Goal: Task Accomplishment & Management: Manage account settings

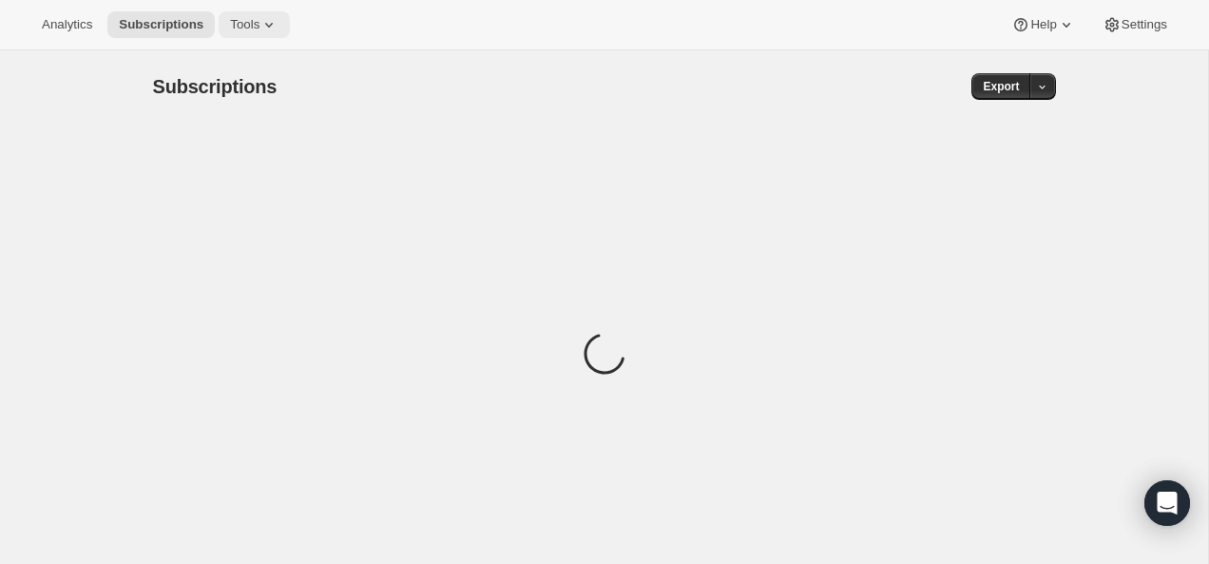
click at [253, 18] on span "Tools" at bounding box center [244, 24] width 29 height 15
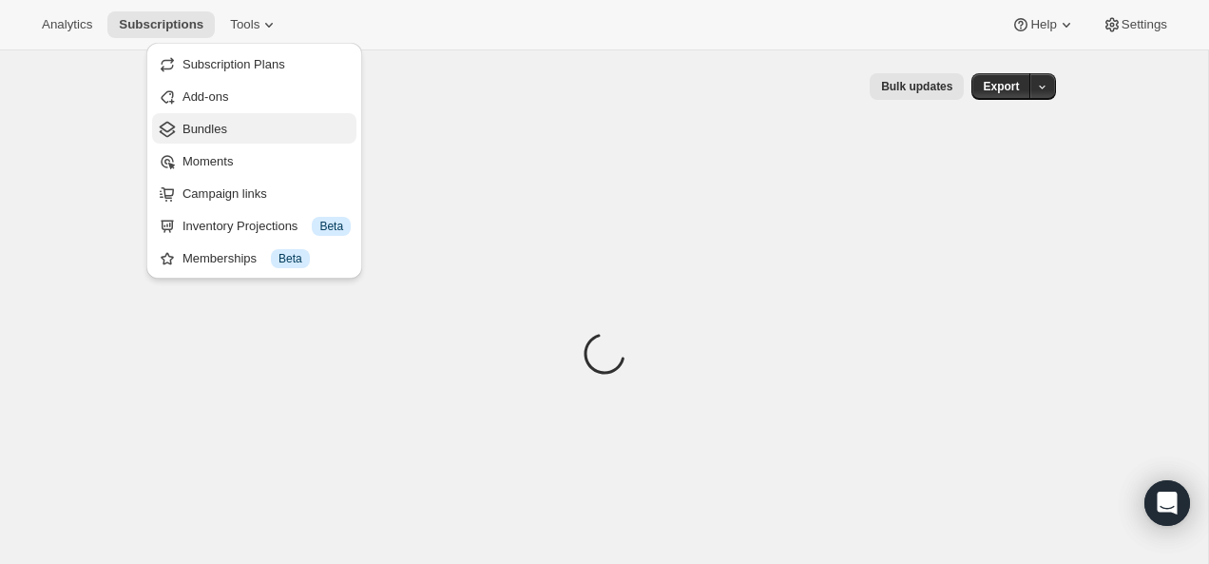
click at [233, 137] on span "Bundles" at bounding box center [266, 129] width 168 height 19
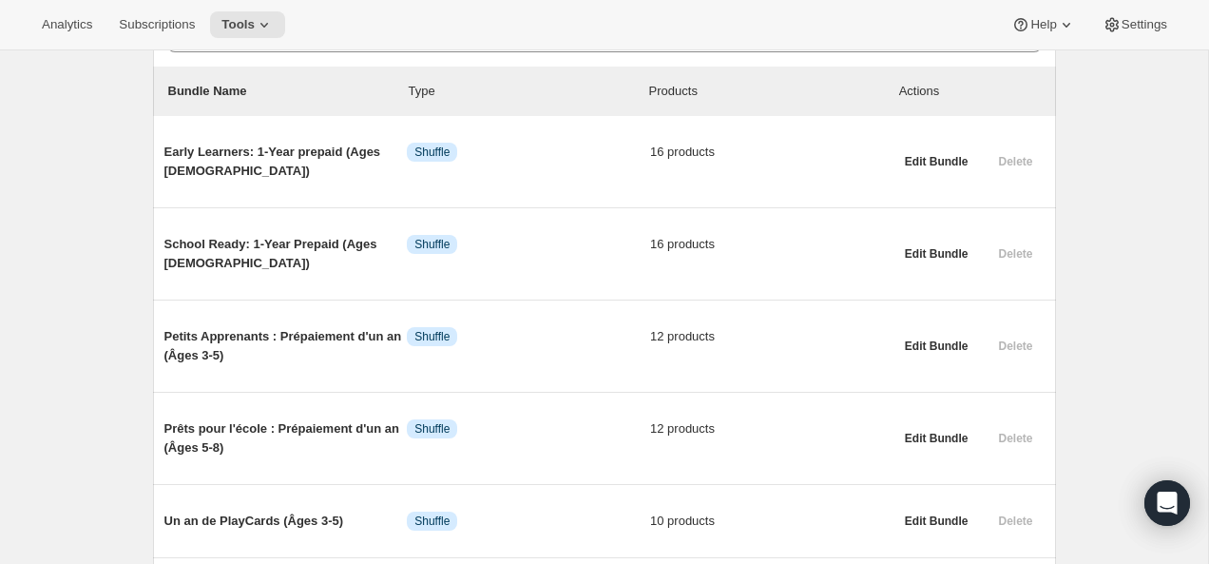
scroll to position [211, 0]
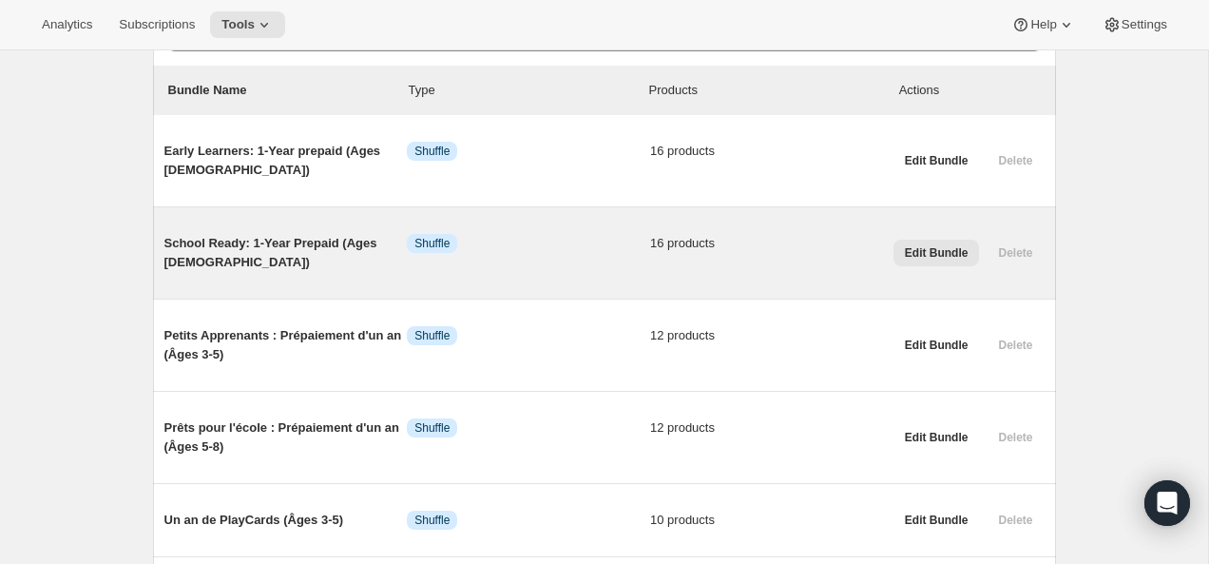
click at [913, 253] on span "Edit Bundle" at bounding box center [937, 252] width 64 height 15
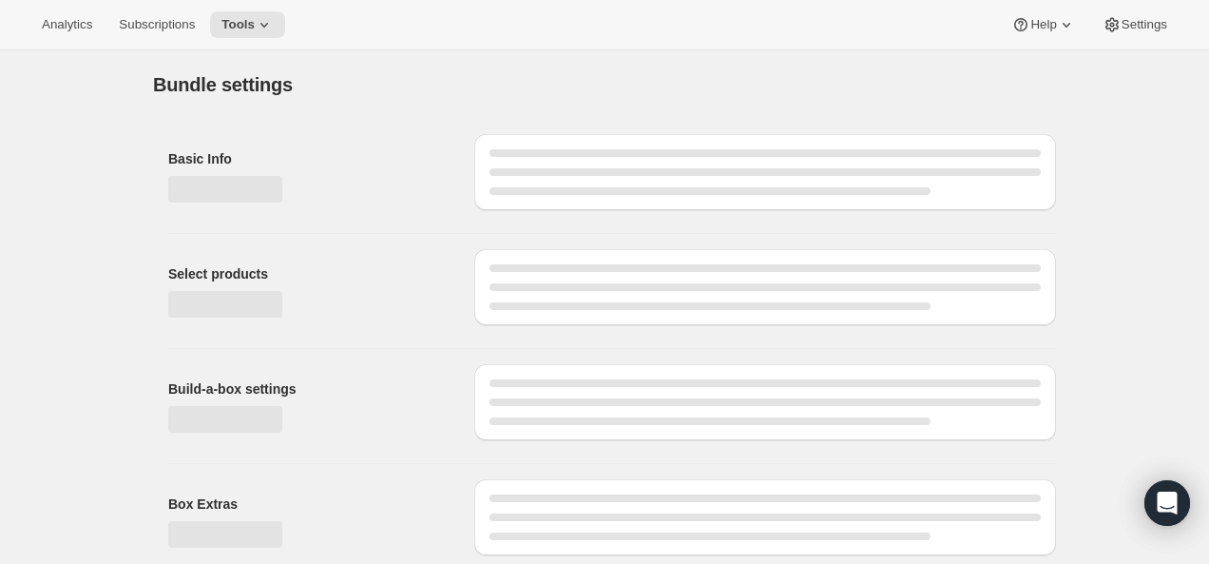
type input "School Ready: 1-Year Prepaid (Ages [DEMOGRAPHIC_DATA])"
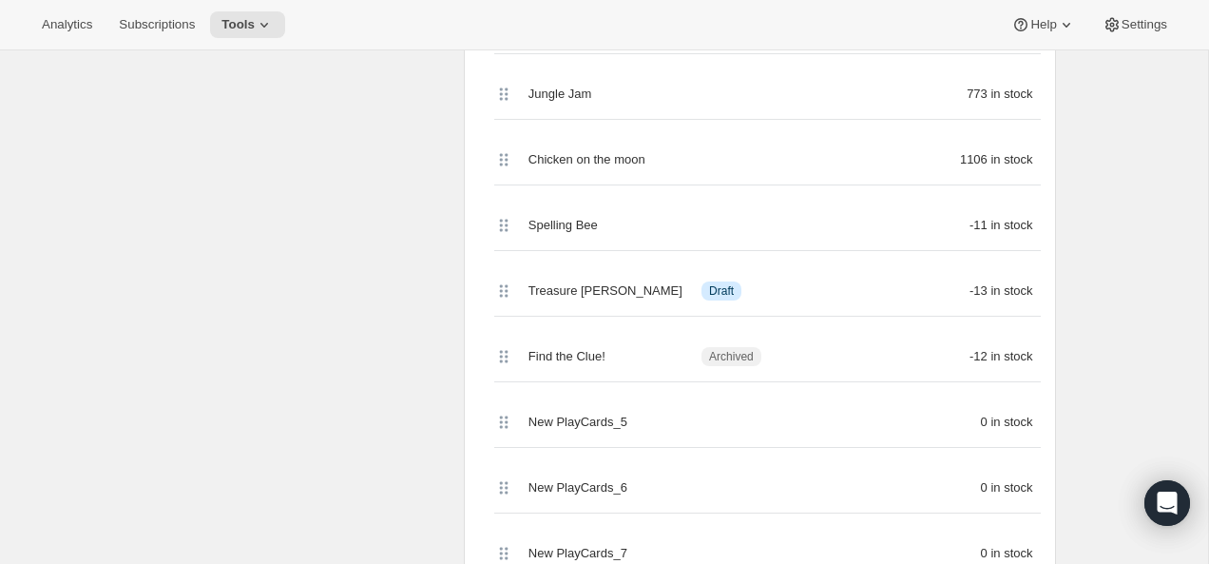
scroll to position [953, 0]
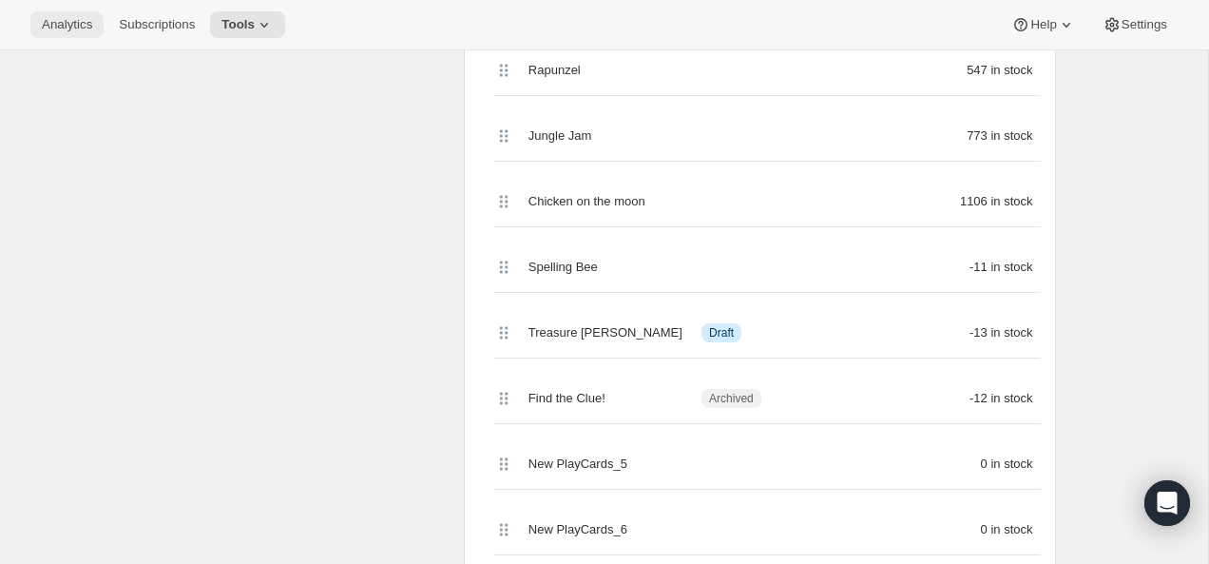
click at [88, 25] on span "Analytics" at bounding box center [67, 24] width 50 height 15
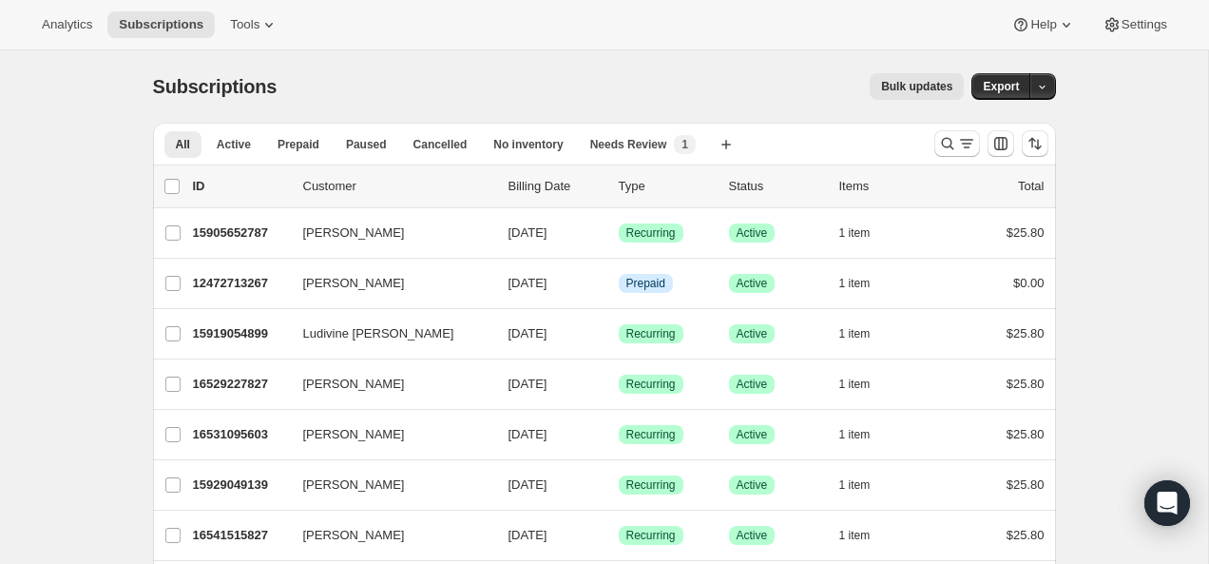
click at [905, 97] on button "Bulk updates" at bounding box center [917, 86] width 94 height 27
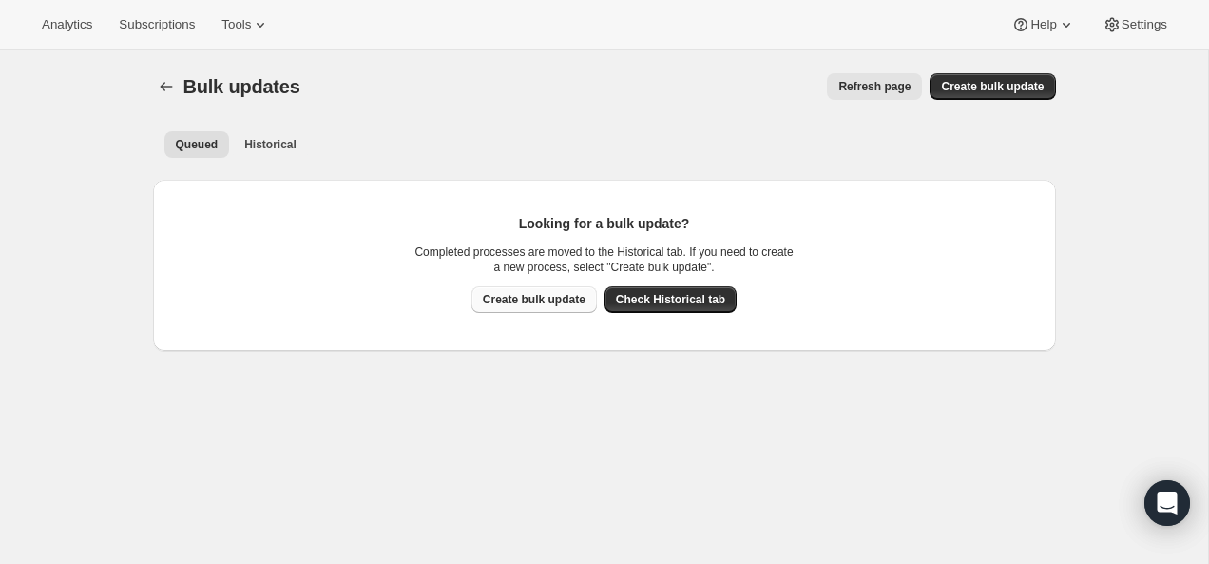
click at [535, 305] on span "Create bulk update" at bounding box center [534, 299] width 103 height 15
select select "14"
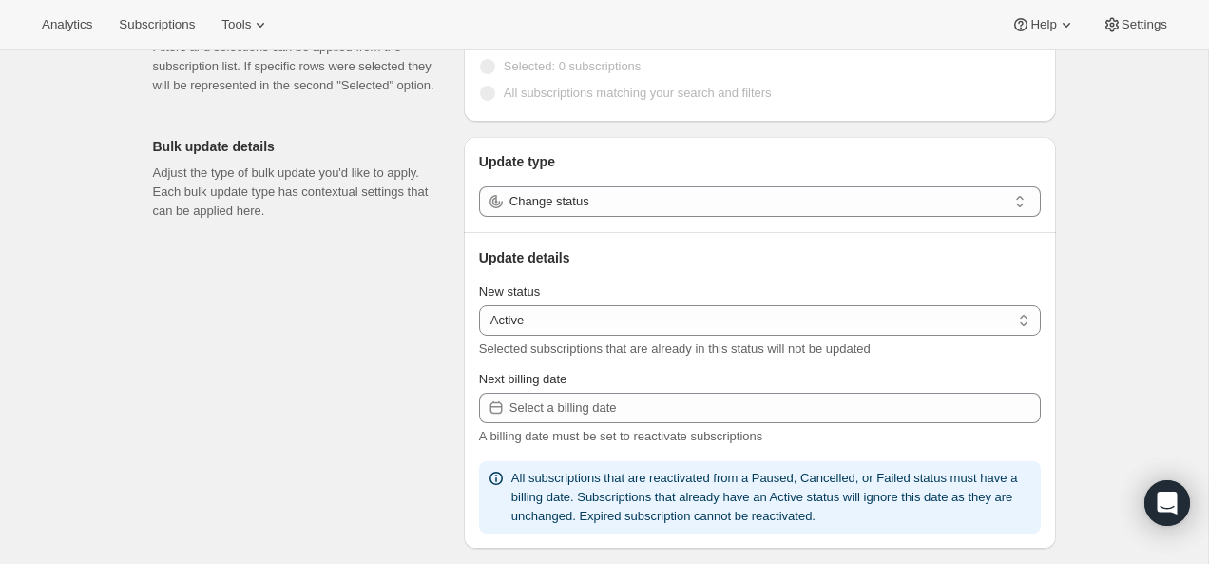
scroll to position [236, 0]
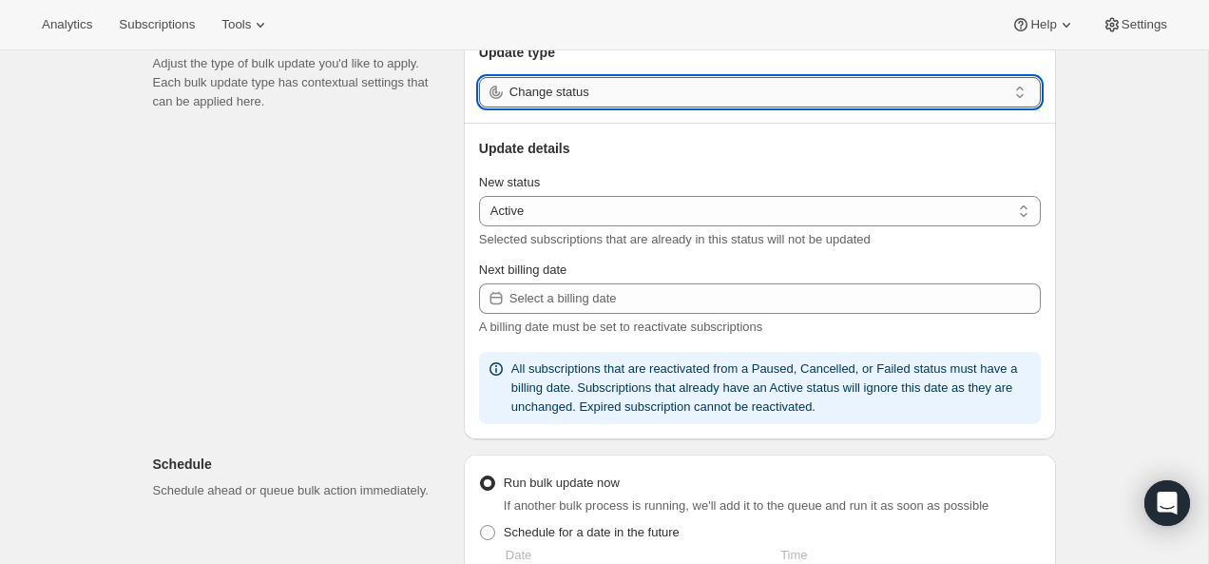
click at [587, 86] on input "Change status" at bounding box center [757, 92] width 497 height 30
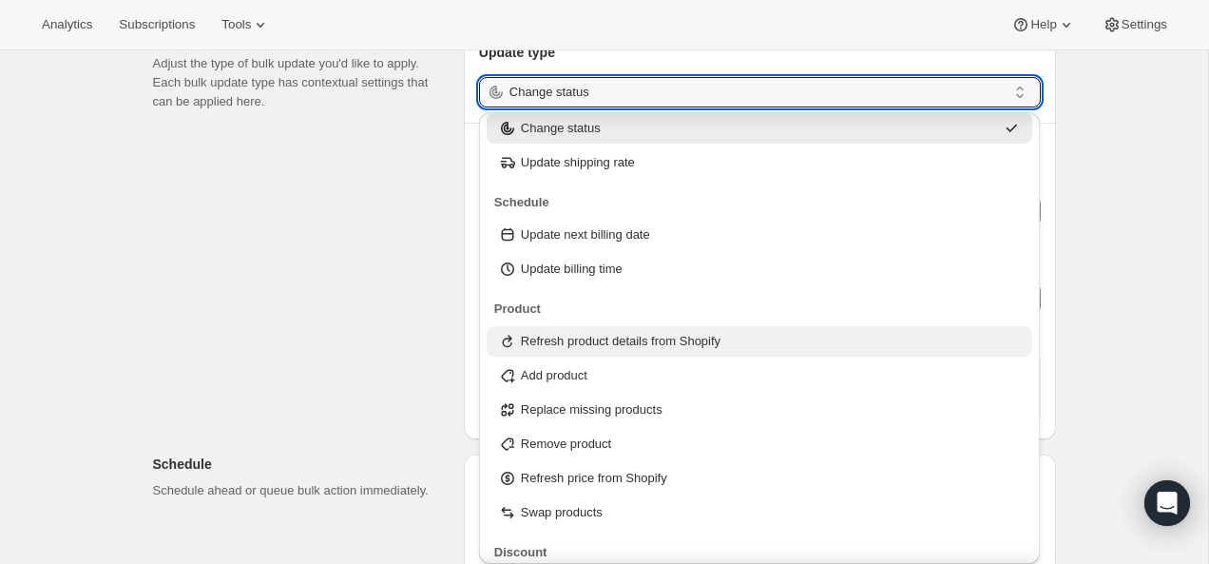
scroll to position [85, 0]
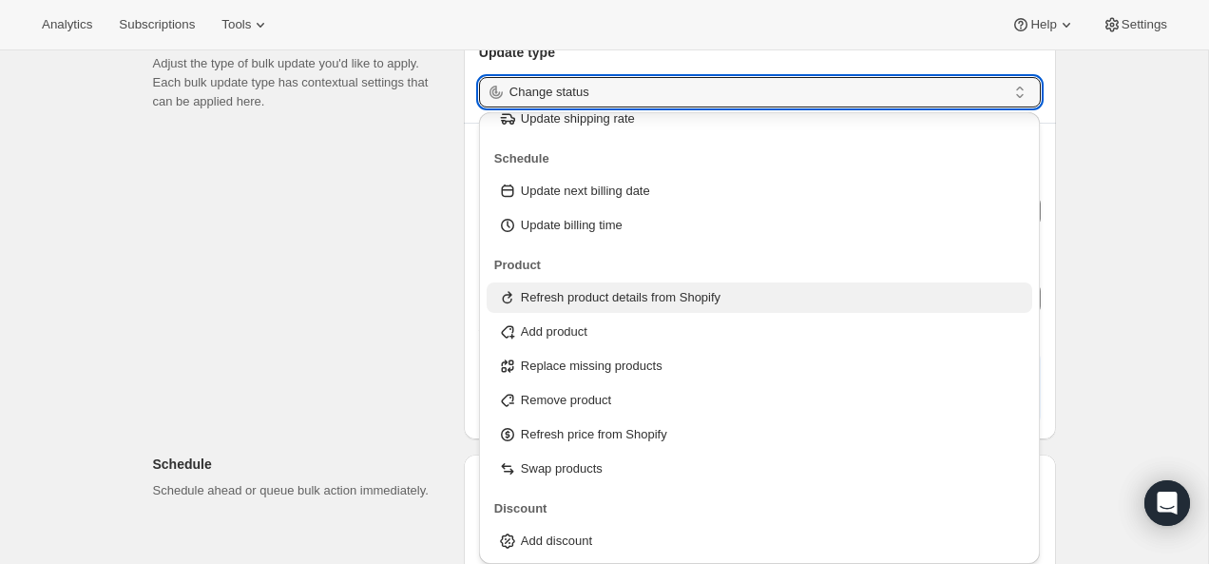
click at [656, 290] on p "Refresh product details from Shopify" at bounding box center [621, 297] width 200 height 19
type input "Refresh product details from Shopify"
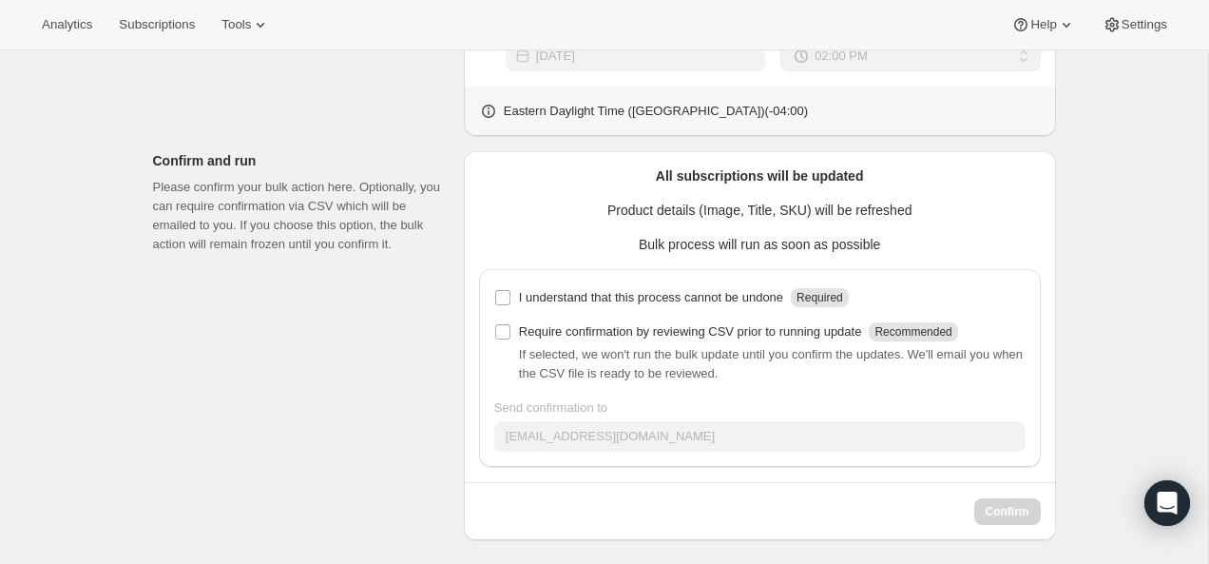
scroll to position [690, 0]
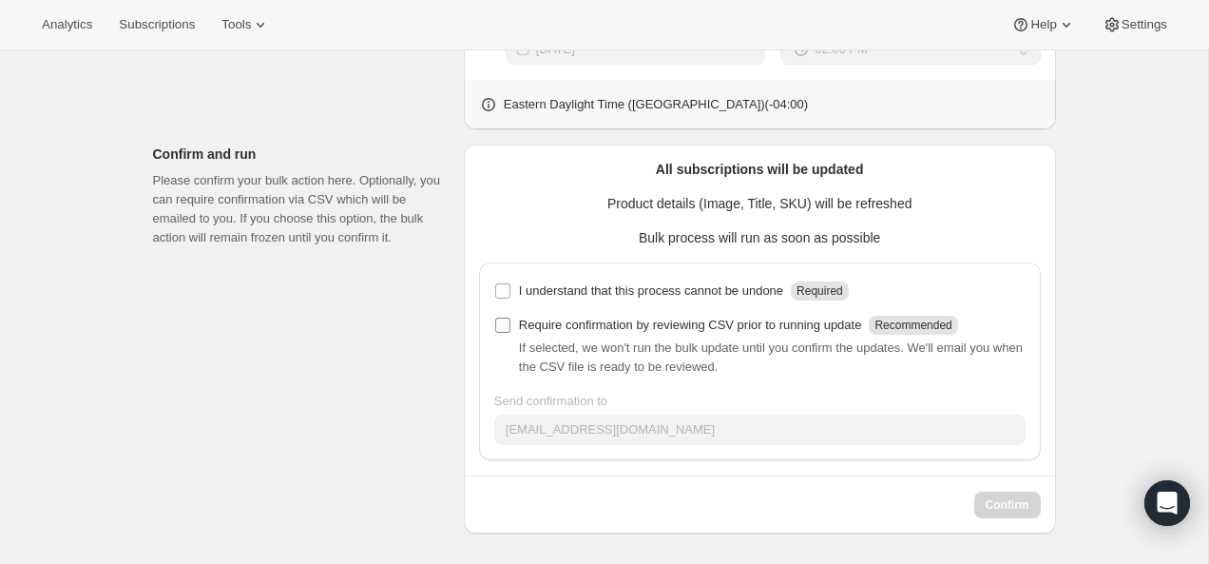
click at [582, 316] on p "Require confirmation by reviewing CSV prior to running update" at bounding box center [690, 325] width 343 height 19
click at [510, 317] on input "Require confirmation by reviewing CSV prior to running update Recommended" at bounding box center [502, 324] width 15 height 15
checkbox input "true"
click at [586, 285] on p "I understand that this process cannot be undone" at bounding box center [651, 290] width 264 height 19
click at [510, 285] on input "I understand that this process cannot be undone Required" at bounding box center [502, 290] width 15 height 15
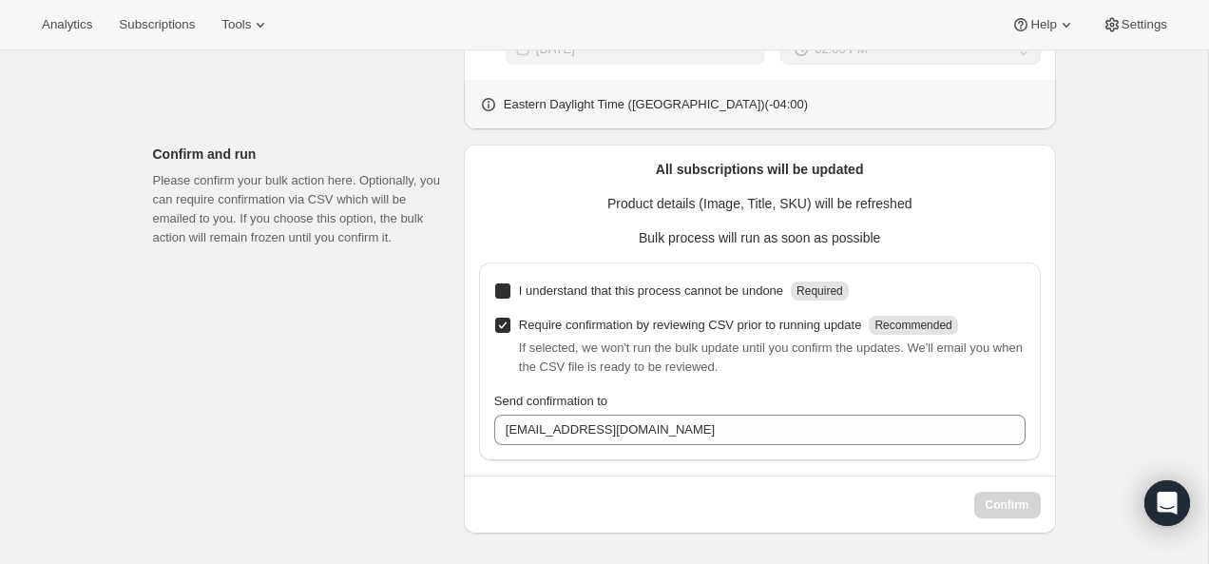
checkbox input "true"
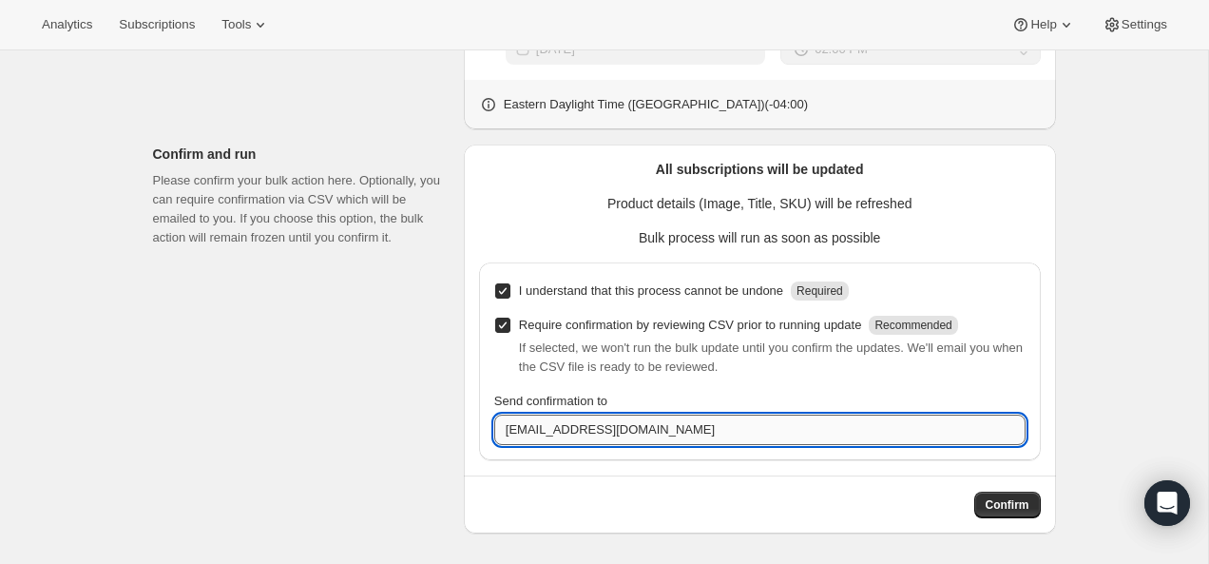
drag, startPoint x: 532, startPoint y: 427, endPoint x: 498, endPoint y: 427, distance: 34.2
click at [499, 427] on input "hello@tokidos.com" at bounding box center [759, 429] width 531 height 30
type input "rosaleen@tokidos.com"
click at [802, 475] on div "Confirm" at bounding box center [760, 496] width 592 height 43
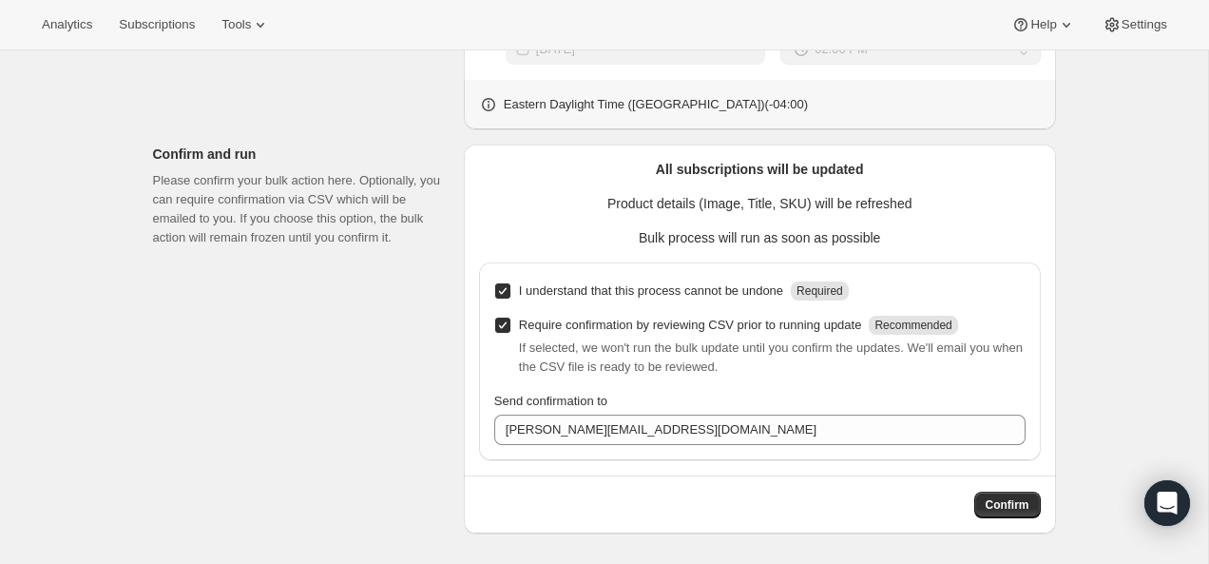
click at [500, 325] on input "Require confirmation by reviewing CSV prior to running update Recommended" at bounding box center [502, 324] width 15 height 15
checkbox input "false"
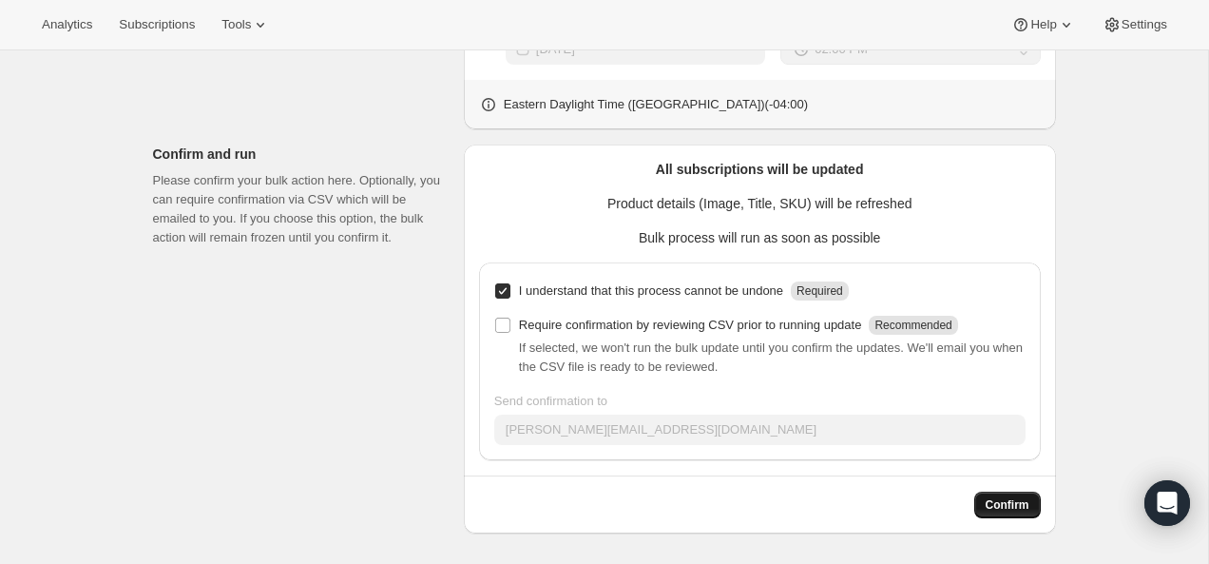
click at [1010, 511] on span "Confirm" at bounding box center [1008, 504] width 44 height 15
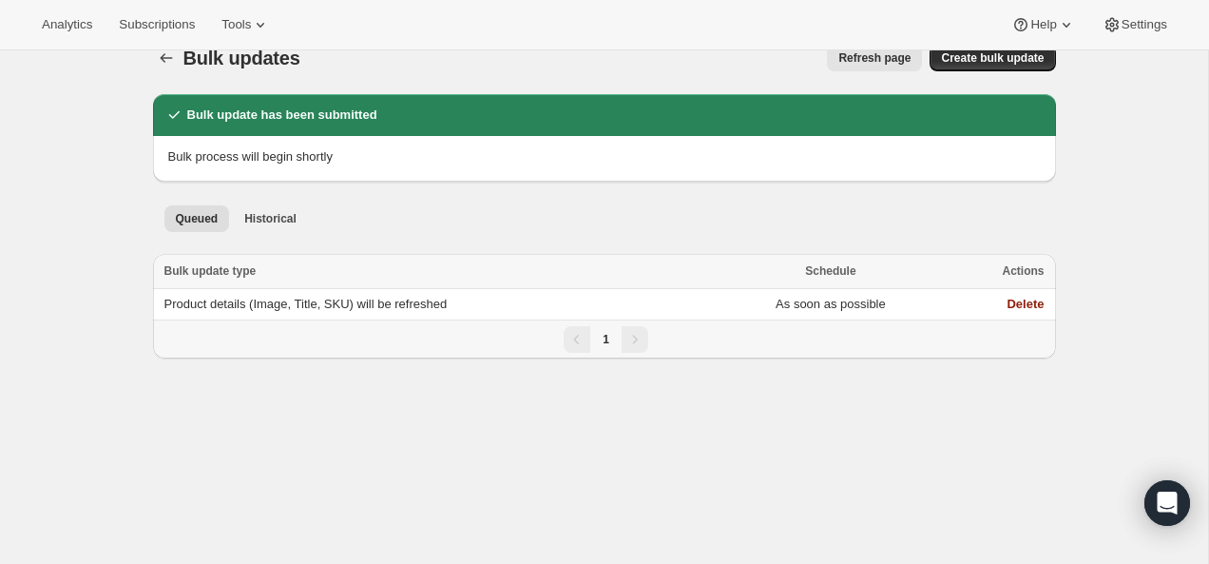
scroll to position [50, 0]
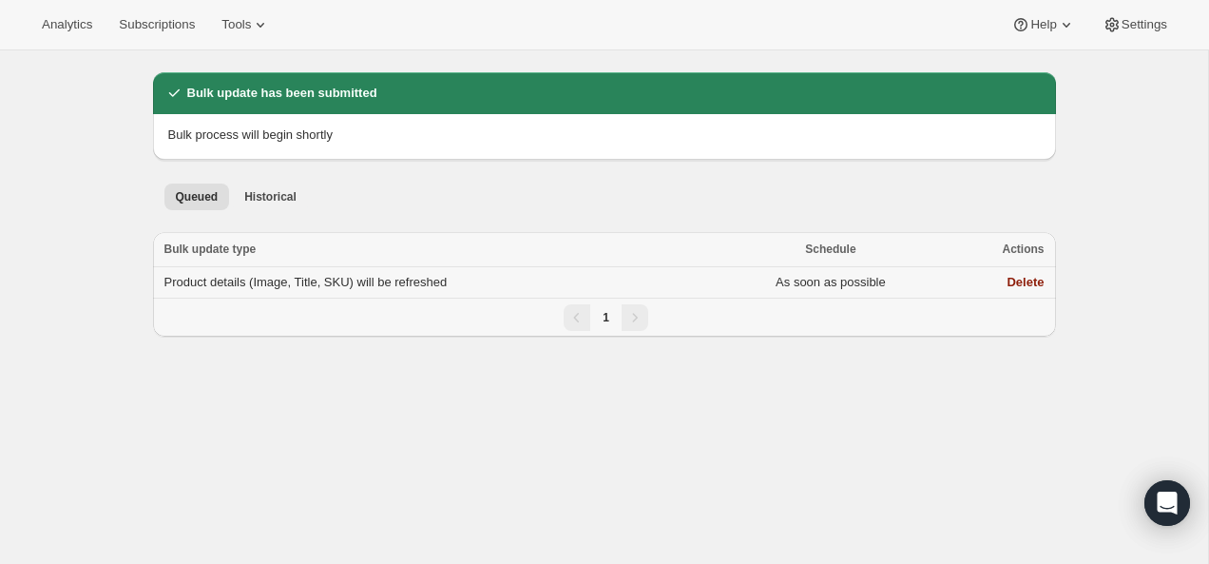
click at [375, 289] on span "Product details (Image, Title, SKU) will be refreshed" at bounding box center [305, 282] width 283 height 14
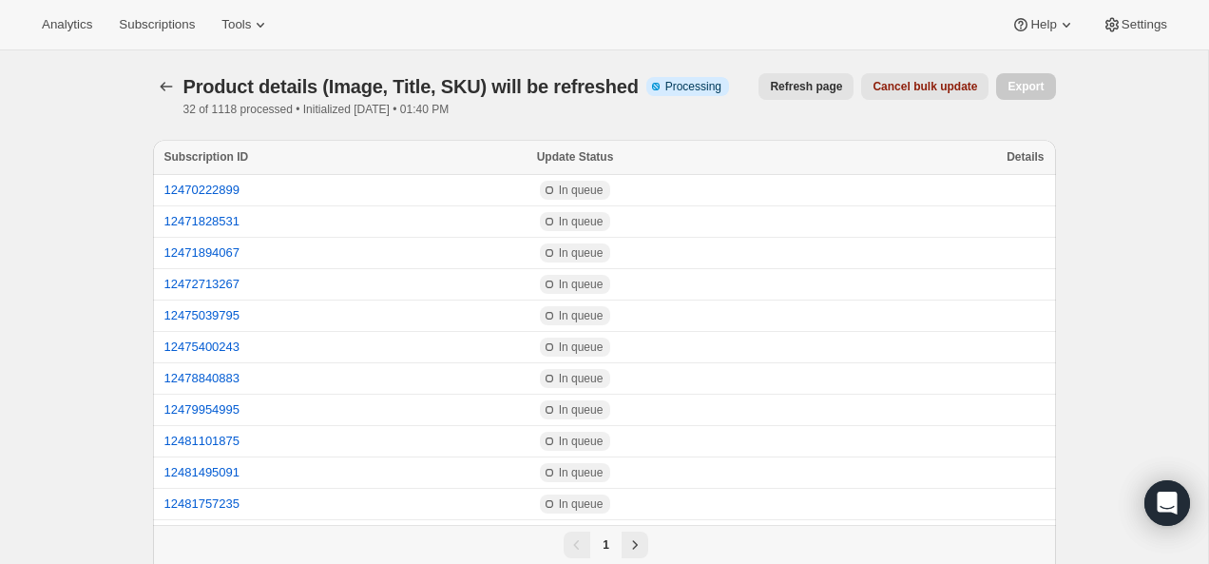
click at [792, 98] on button "Refresh page" at bounding box center [805, 86] width 95 height 27
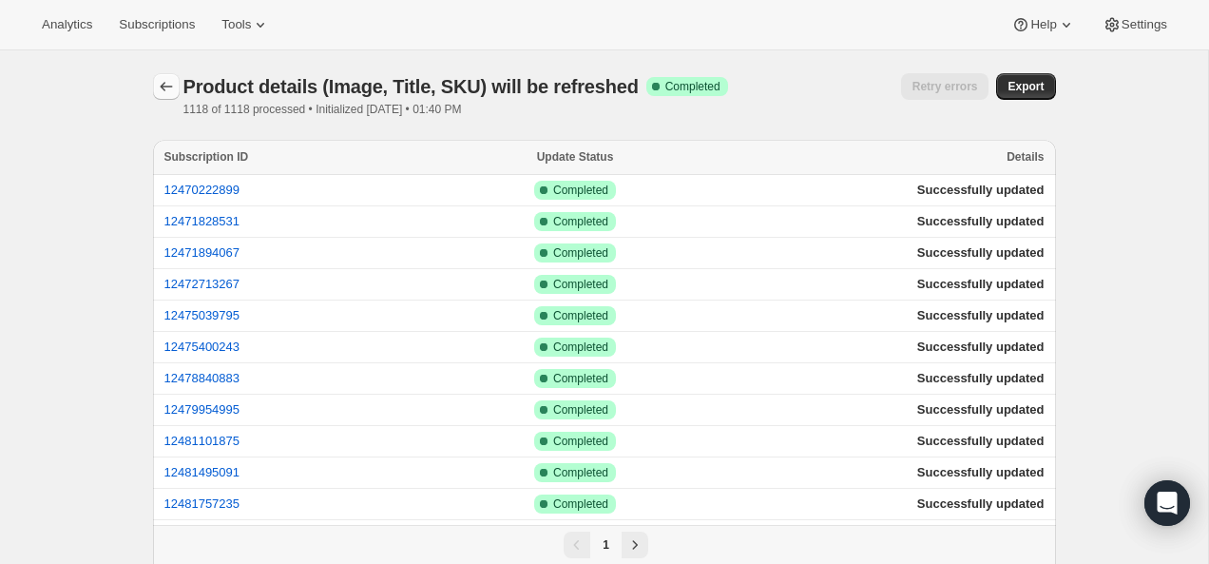
click at [163, 86] on icon "button" at bounding box center [166, 86] width 19 height 19
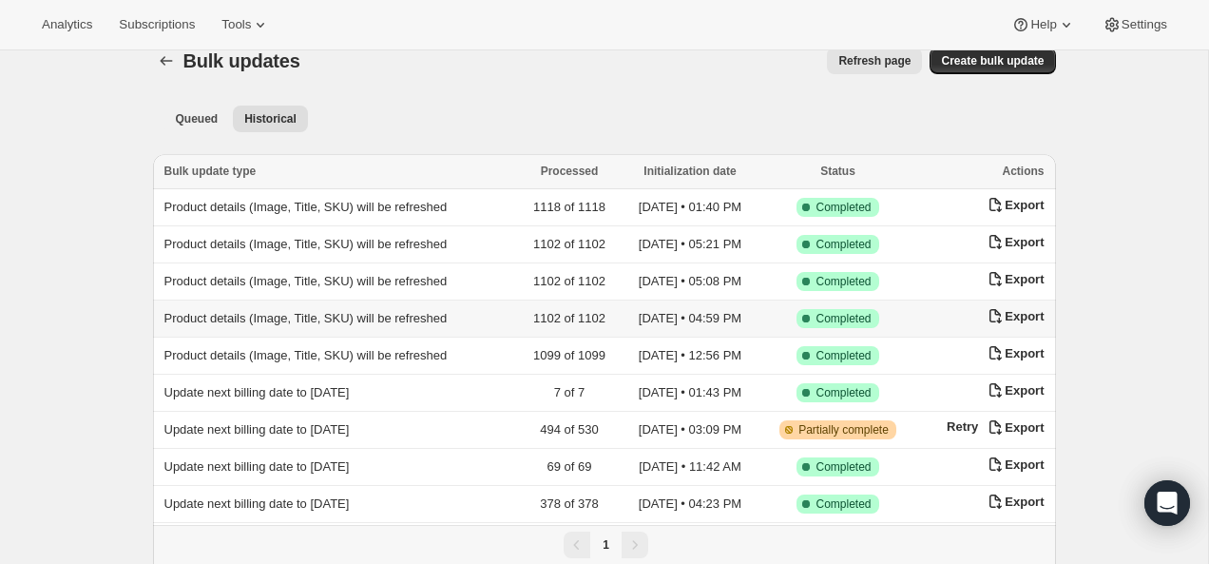
scroll to position [36, 0]
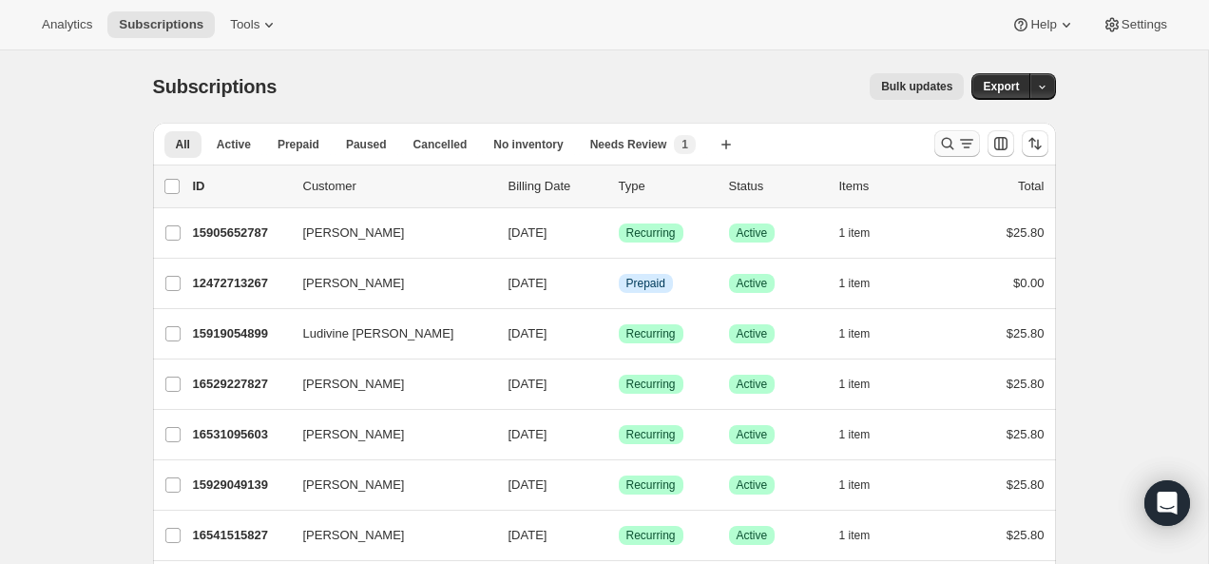
click at [948, 151] on icon "Search and filter results" at bounding box center [947, 143] width 19 height 19
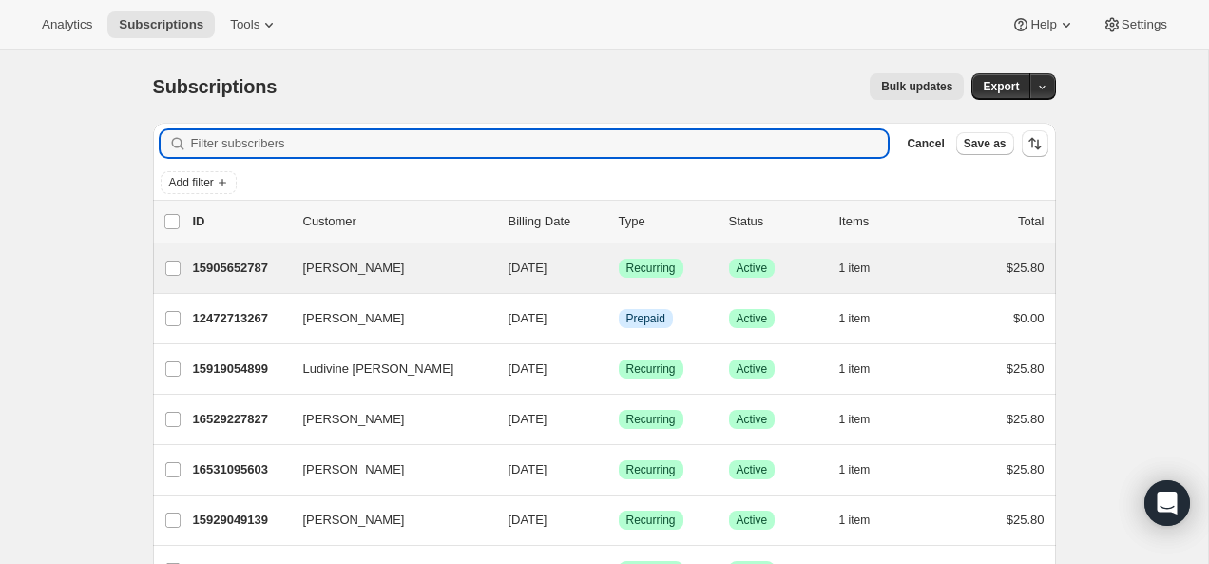
scroll to position [5, 0]
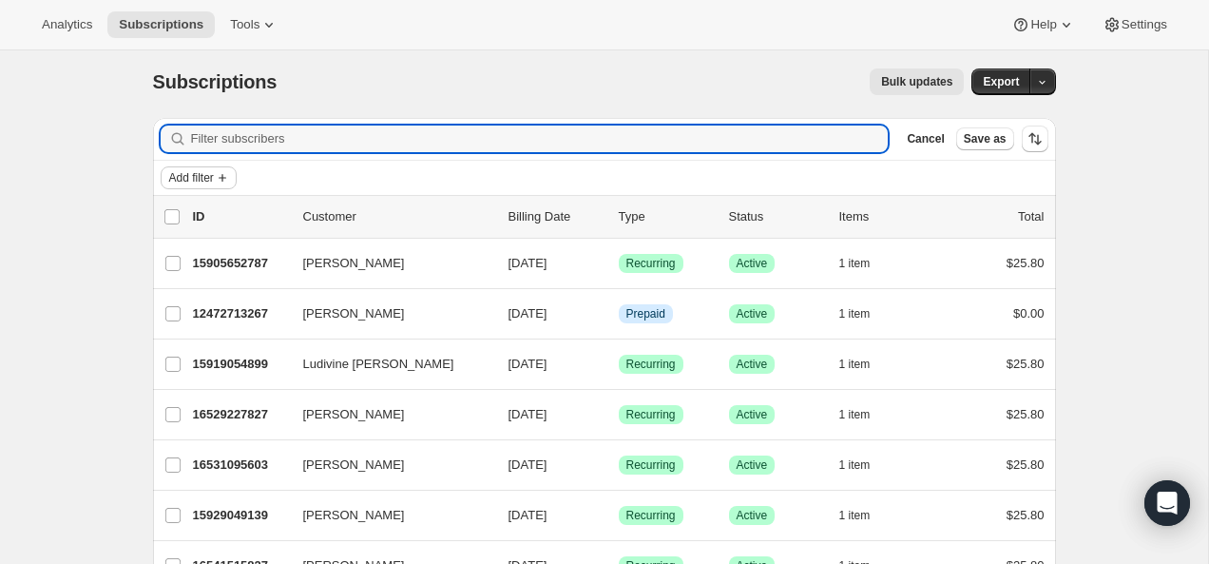
click at [235, 183] on button "Add filter" at bounding box center [199, 177] width 76 height 23
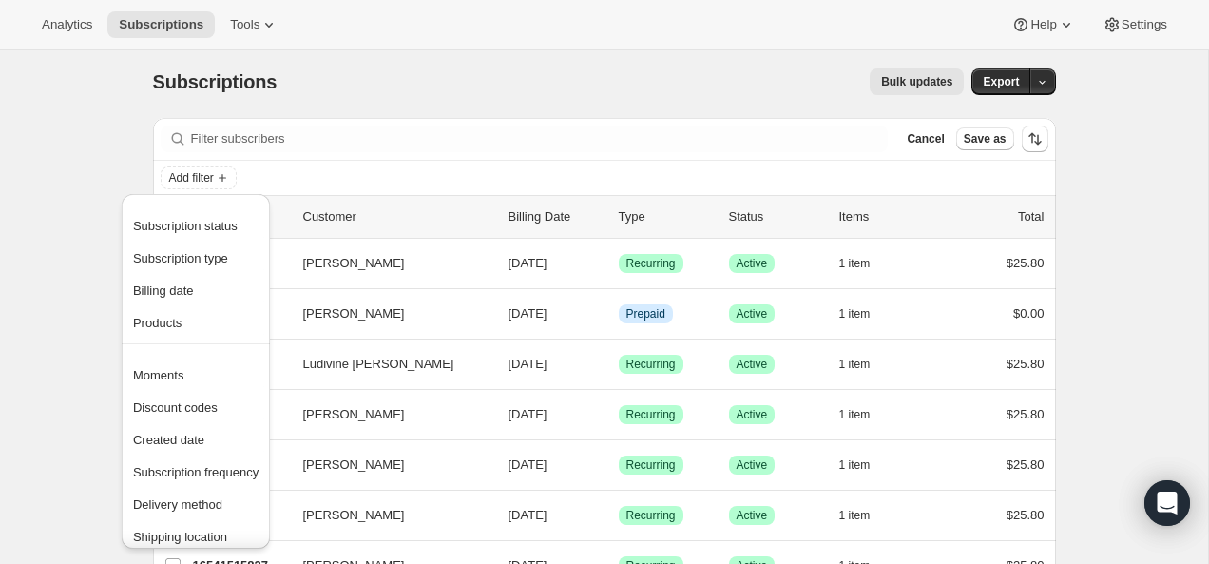
scroll to position [11, 0]
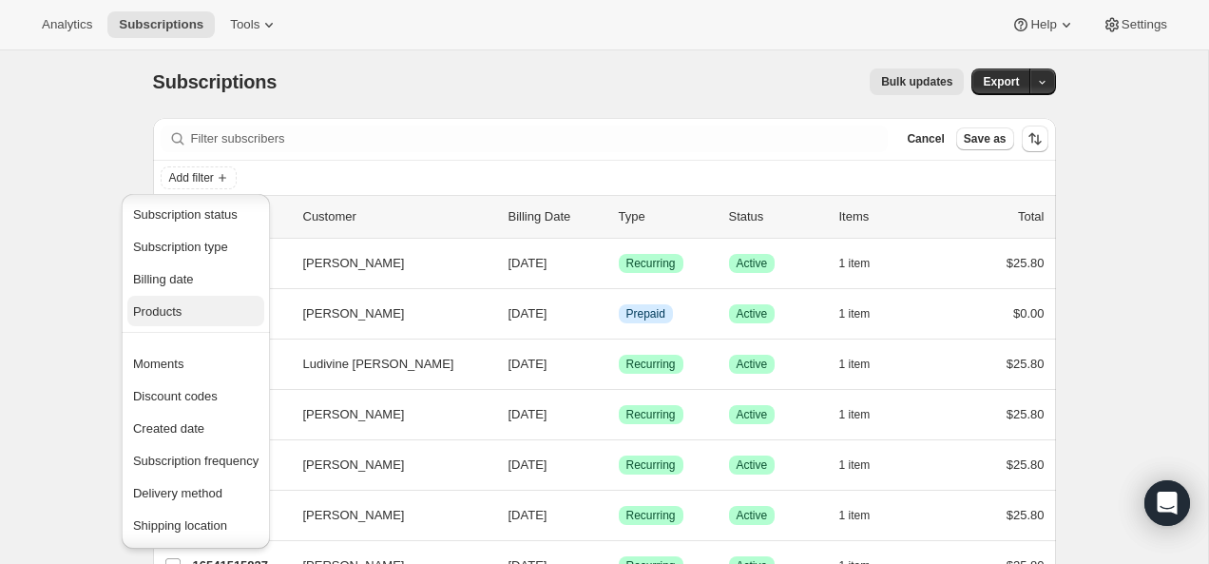
click at [182, 313] on span "Products" at bounding box center [157, 311] width 48 height 14
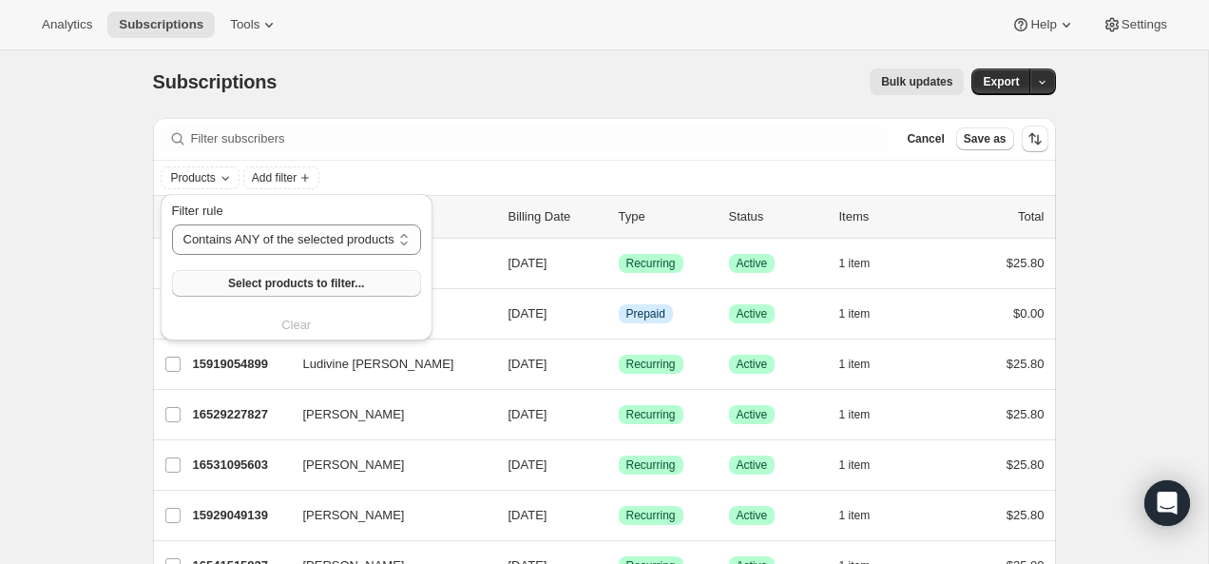
click at [292, 284] on span "Select products to filter..." at bounding box center [296, 283] width 136 height 15
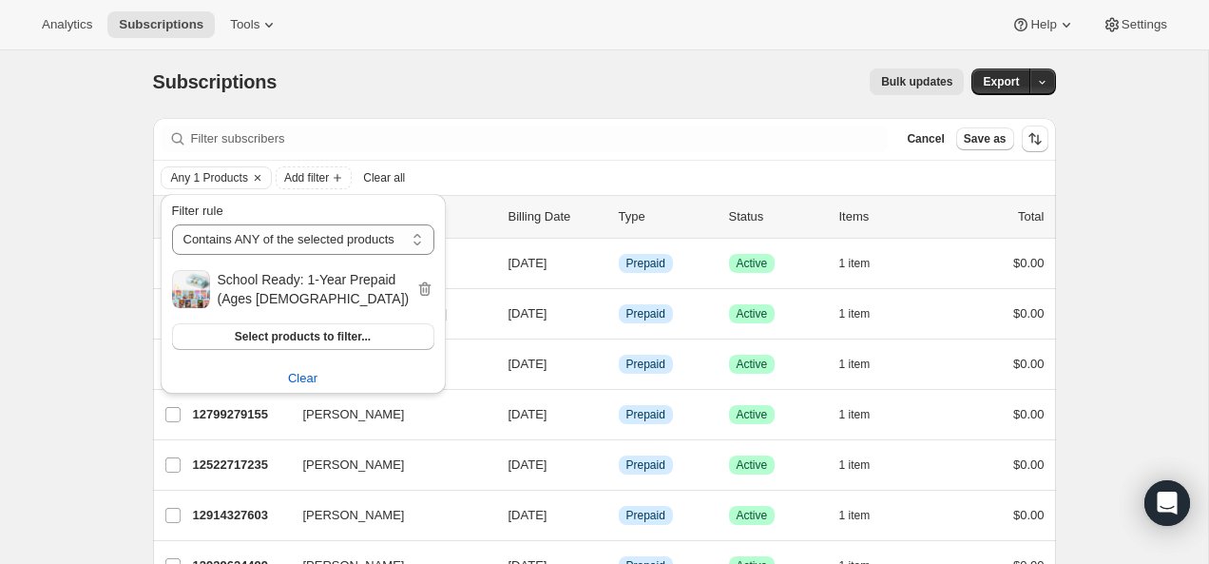
click at [504, 120] on div "Filter subscribers Cancel Save as" at bounding box center [604, 139] width 903 height 42
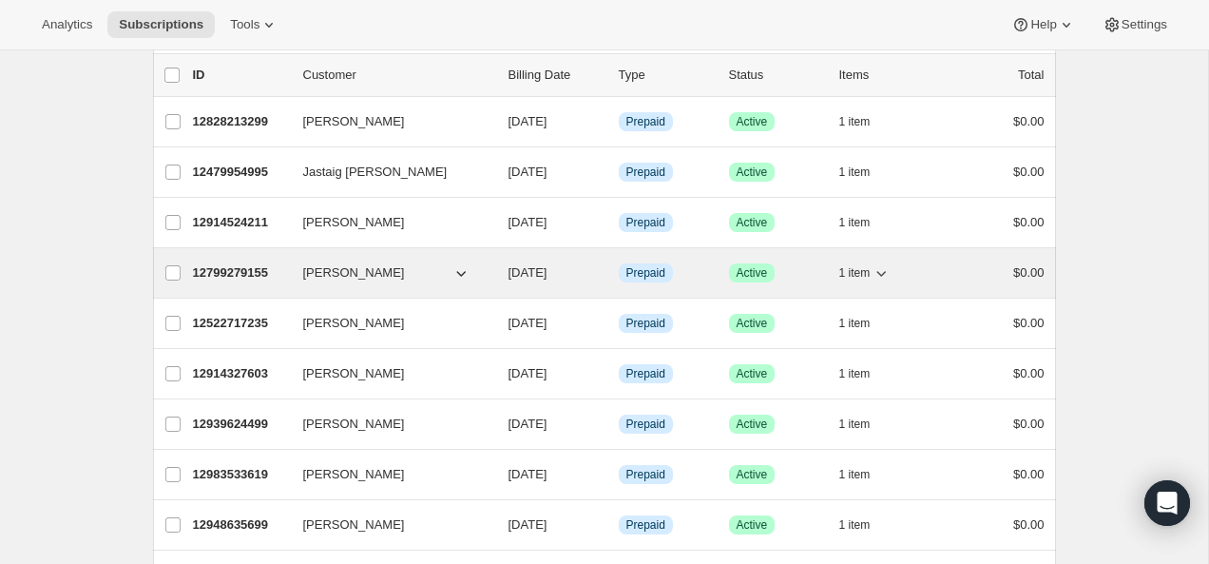
scroll to position [174, 0]
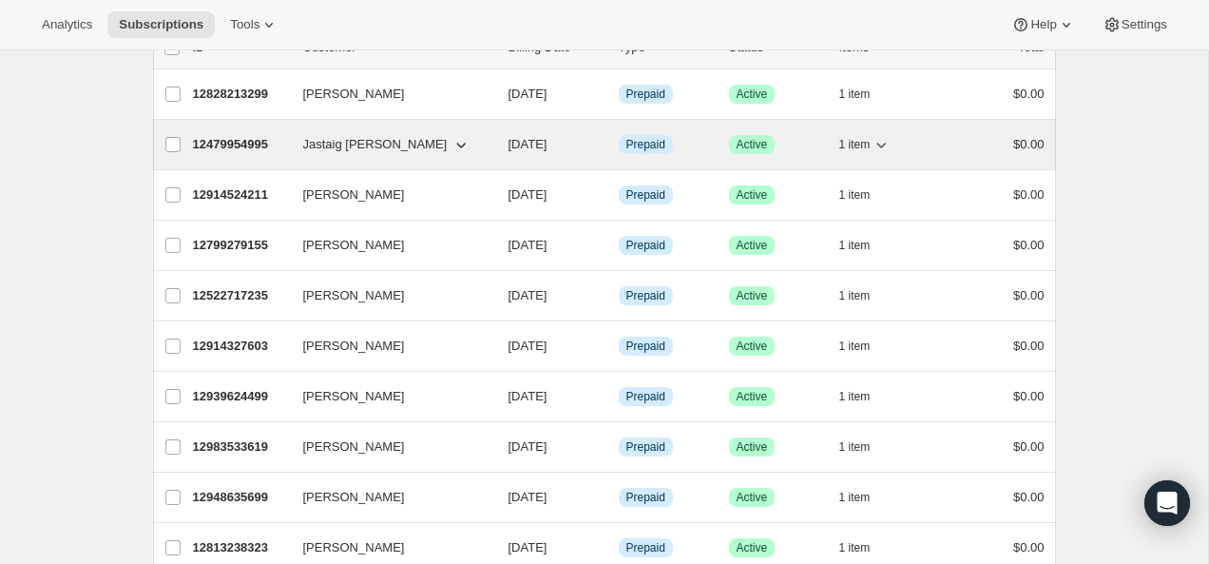
click at [246, 143] on p "12479954995" at bounding box center [240, 144] width 95 height 19
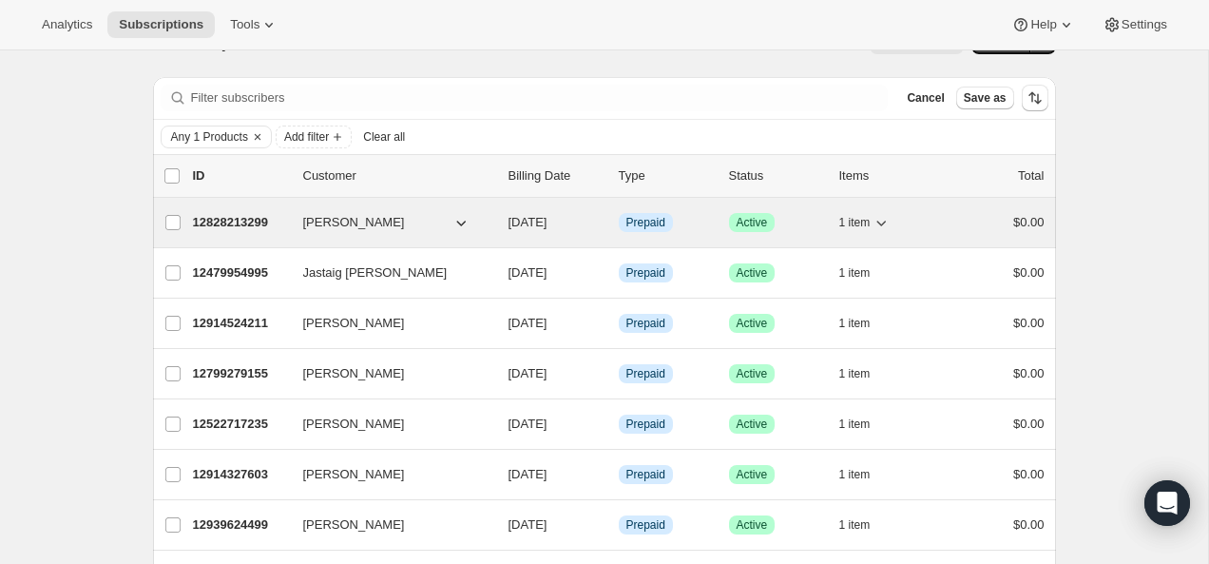
scroll to position [232, 0]
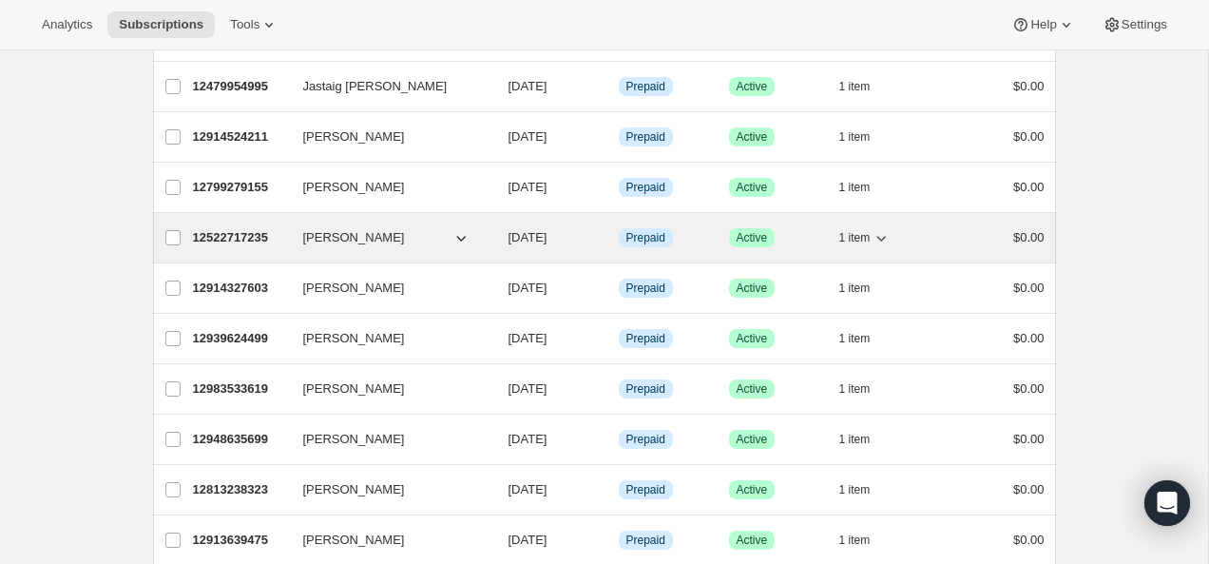
click at [240, 233] on p "12522717235" at bounding box center [240, 237] width 95 height 19
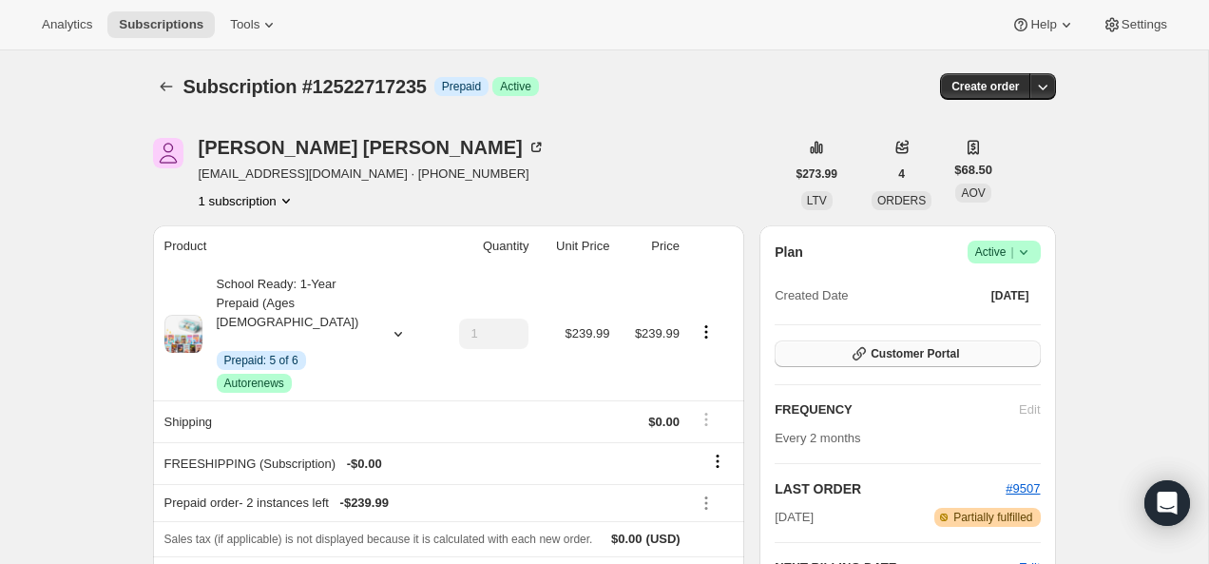
click at [875, 352] on span "Customer Portal" at bounding box center [915, 353] width 88 height 15
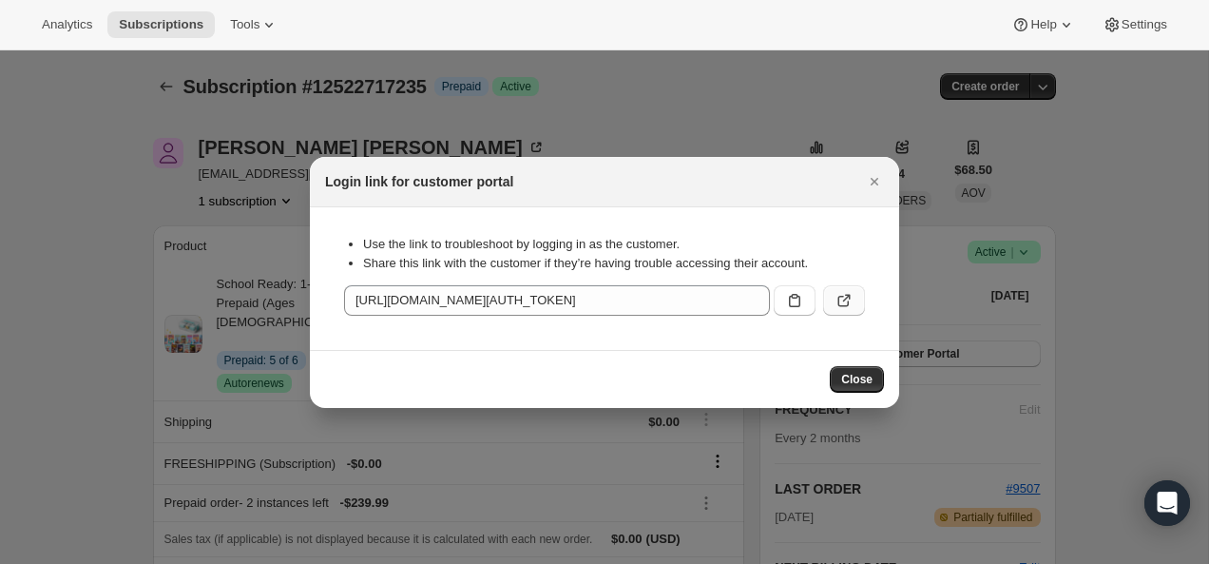
click at [834, 298] on icon ":rdu:" at bounding box center [843, 300] width 19 height 19
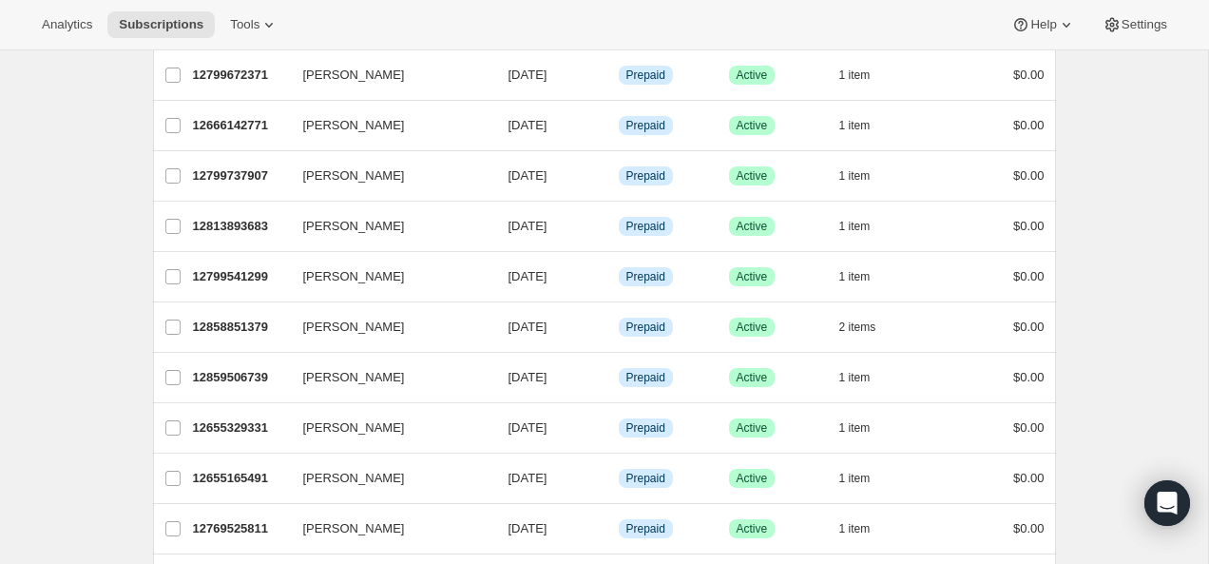
scroll to position [1149, 0]
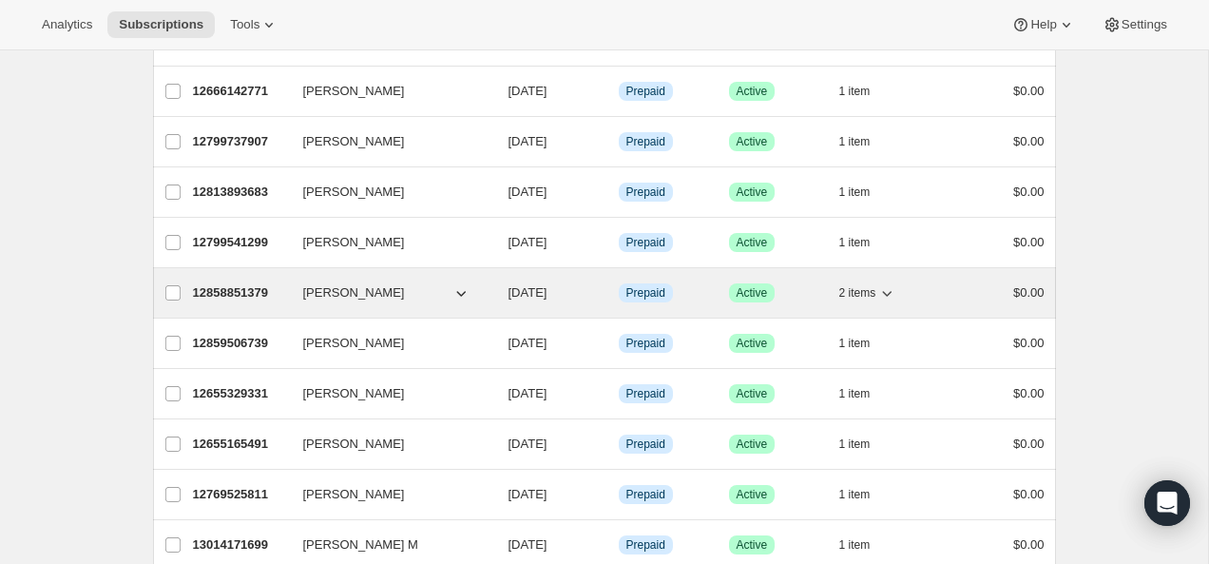
click at [228, 291] on p "12858851379" at bounding box center [240, 292] width 95 height 19
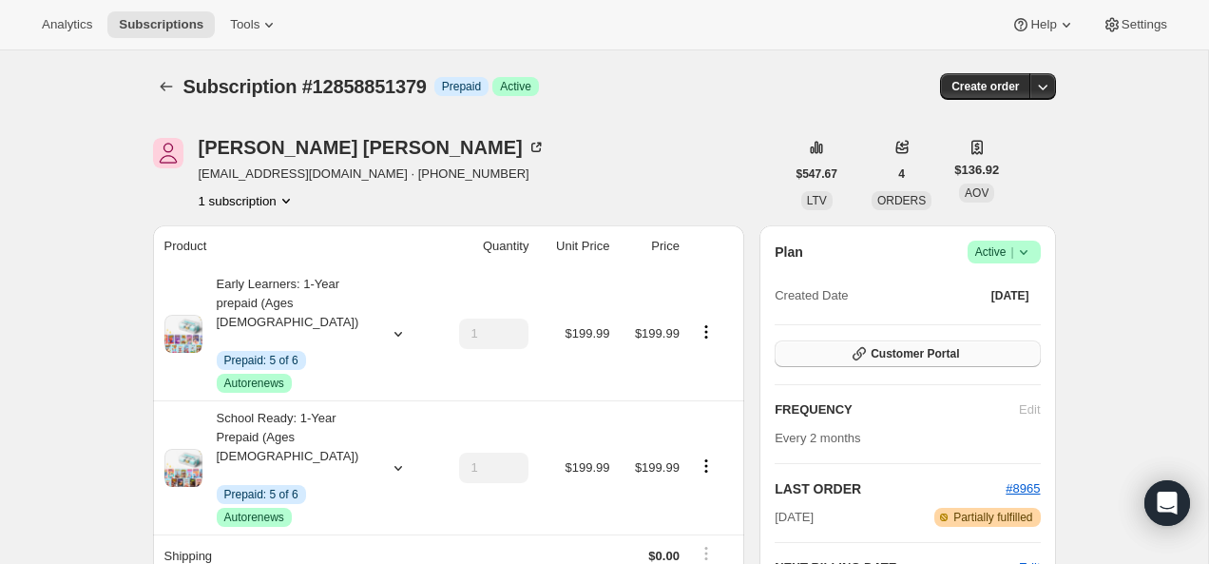
click at [874, 352] on span "Customer Portal" at bounding box center [915, 353] width 88 height 15
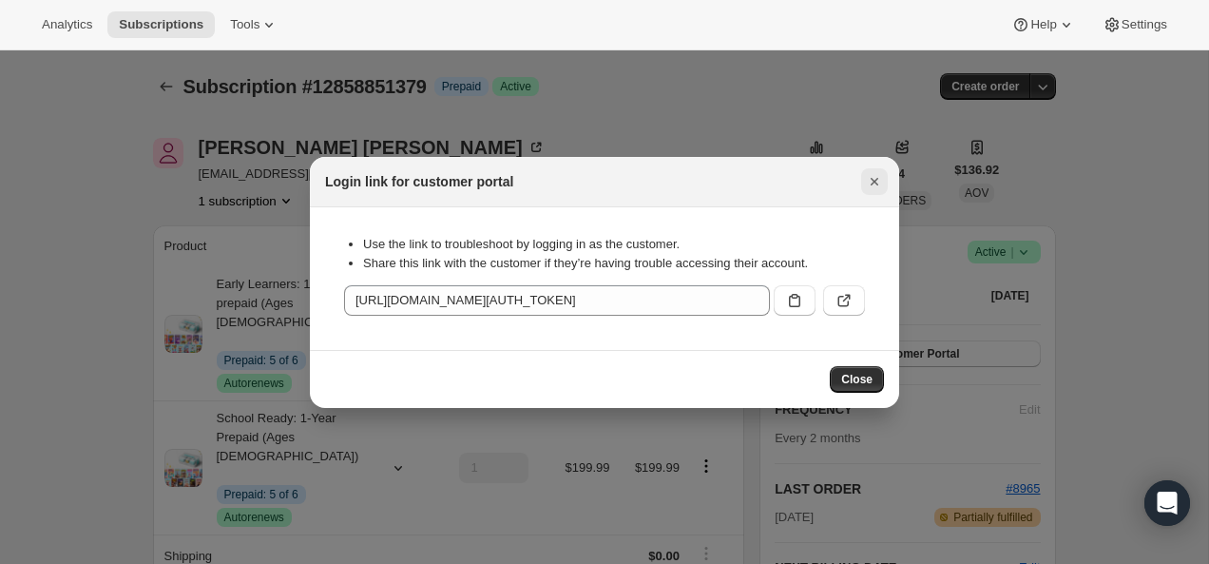
click at [866, 181] on icon "Close" at bounding box center [874, 181] width 19 height 19
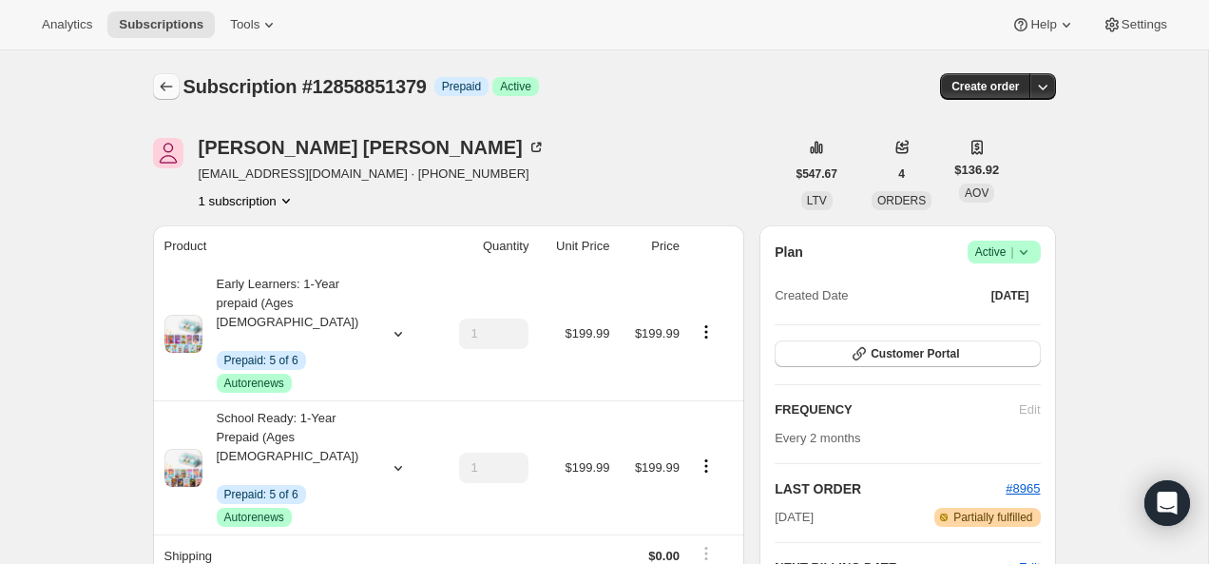
click at [164, 81] on icon "Subscriptions" at bounding box center [166, 86] width 19 height 19
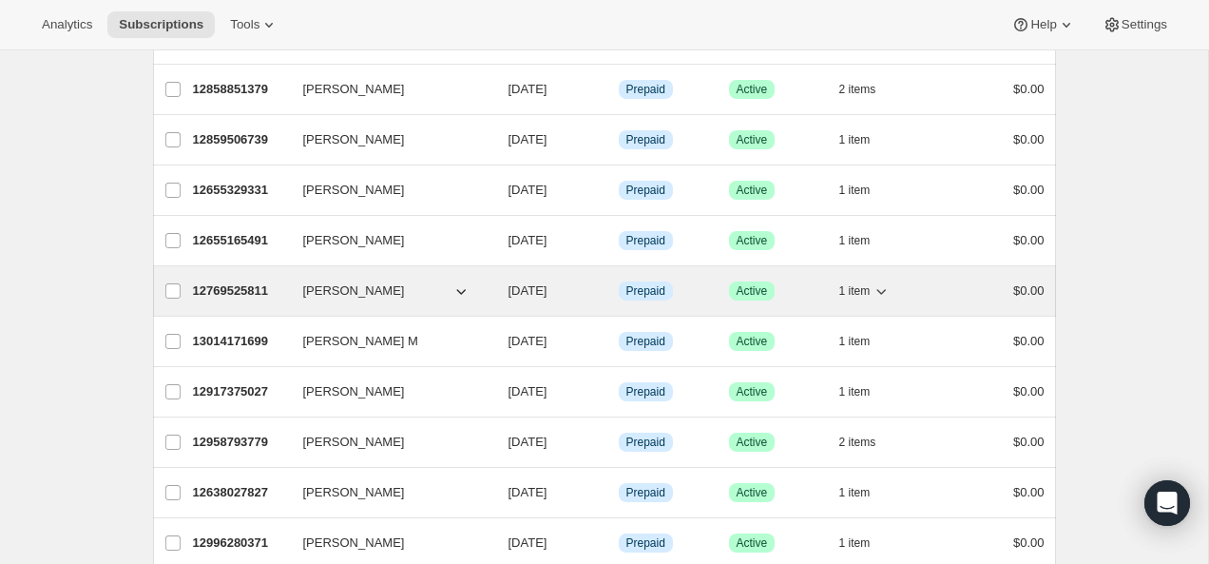
scroll to position [1384, 0]
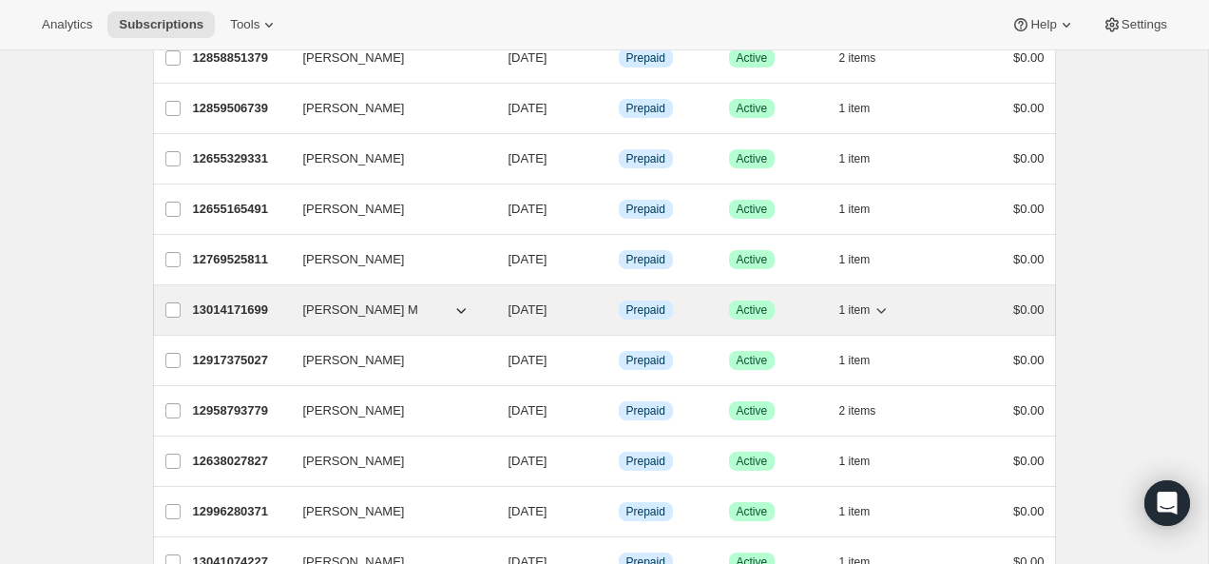
click at [227, 307] on p "13014171699" at bounding box center [240, 309] width 95 height 19
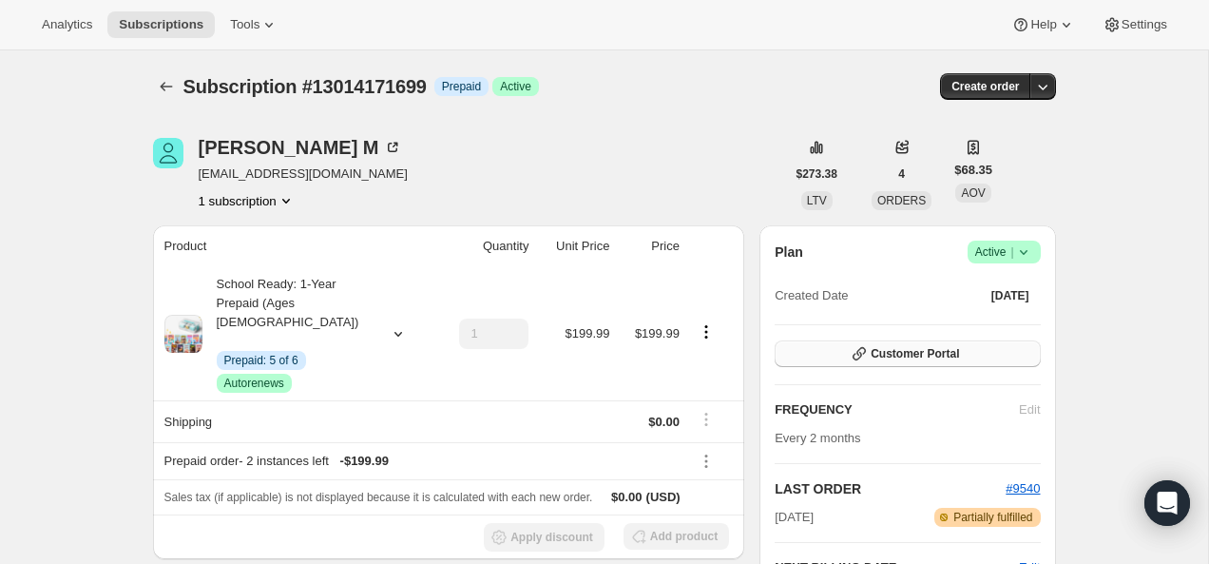
click at [821, 356] on button "Customer Portal" at bounding box center [907, 353] width 265 height 27
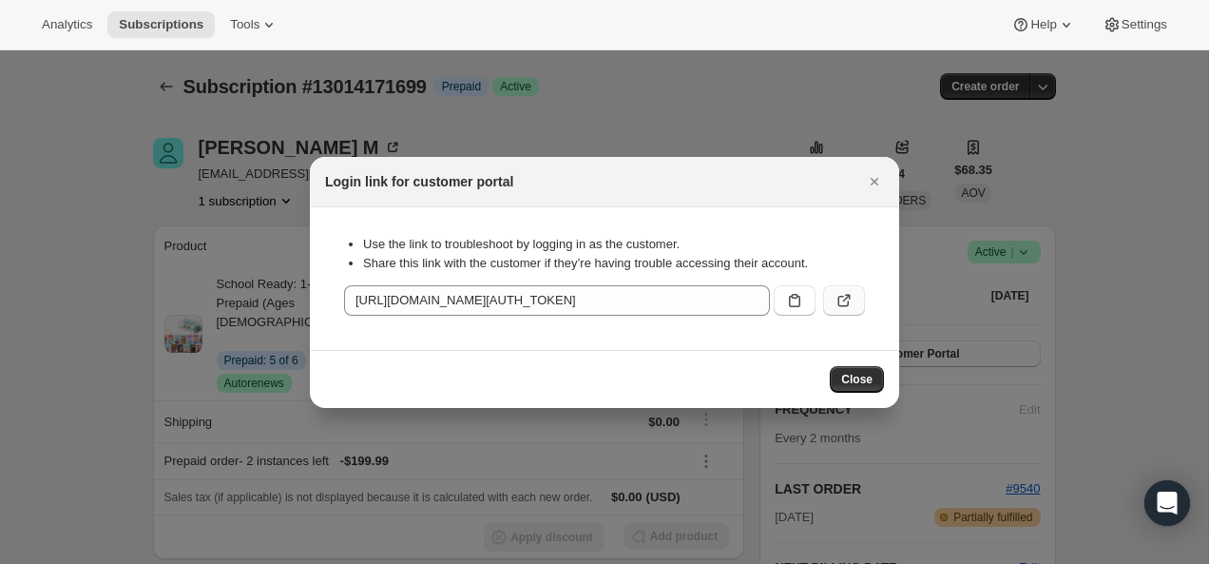
click at [836, 297] on icon ":r184:" at bounding box center [843, 300] width 19 height 19
click at [842, 305] on icon ":r184:" at bounding box center [843, 300] width 19 height 19
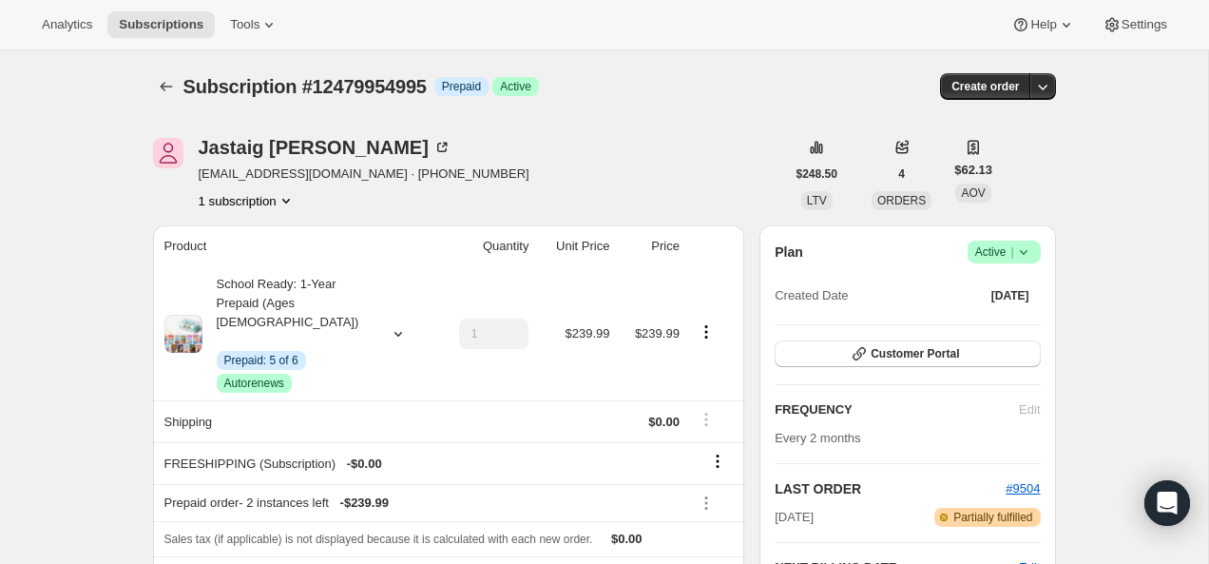
scroll to position [126, 0]
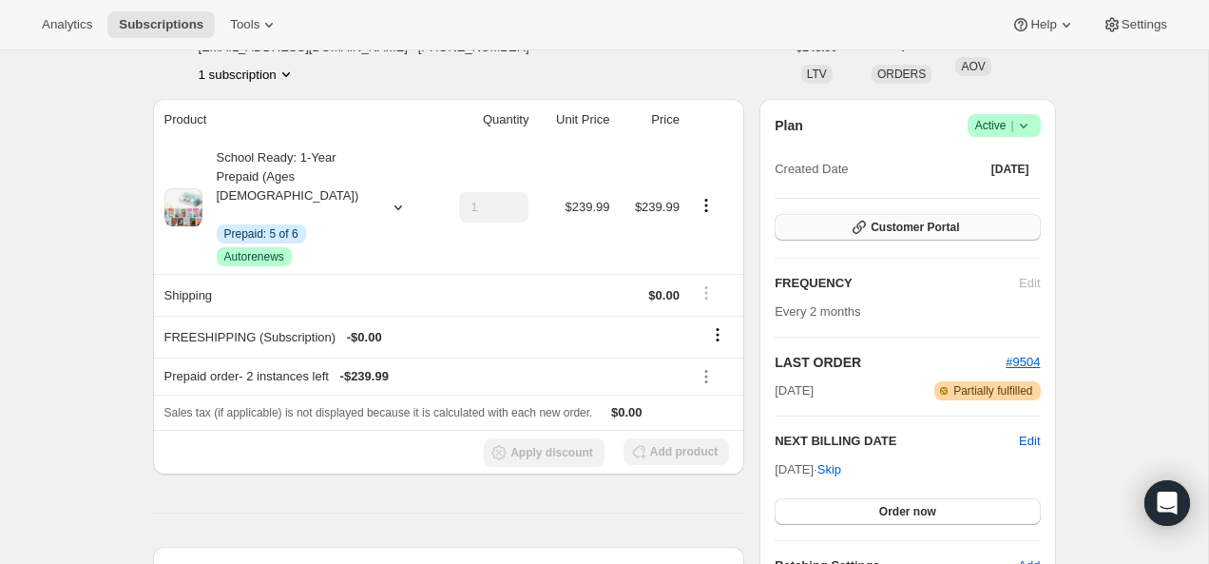
click at [881, 233] on span "Customer Portal" at bounding box center [915, 227] width 88 height 15
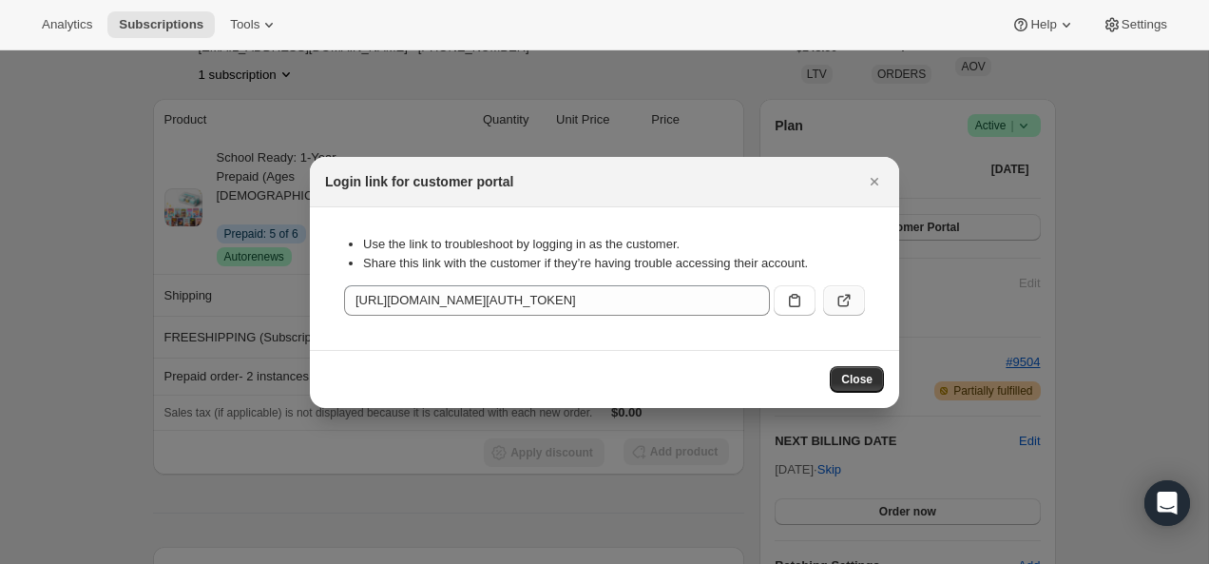
click at [848, 298] on icon ":r1l:" at bounding box center [843, 300] width 19 height 19
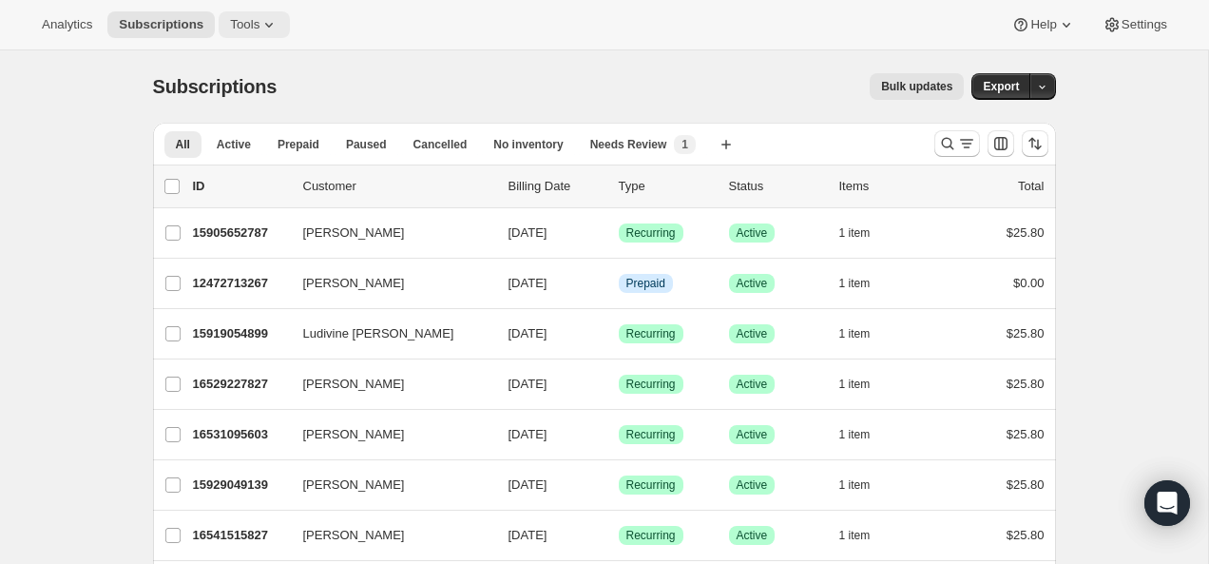
click at [259, 34] on button "Tools" at bounding box center [254, 24] width 71 height 27
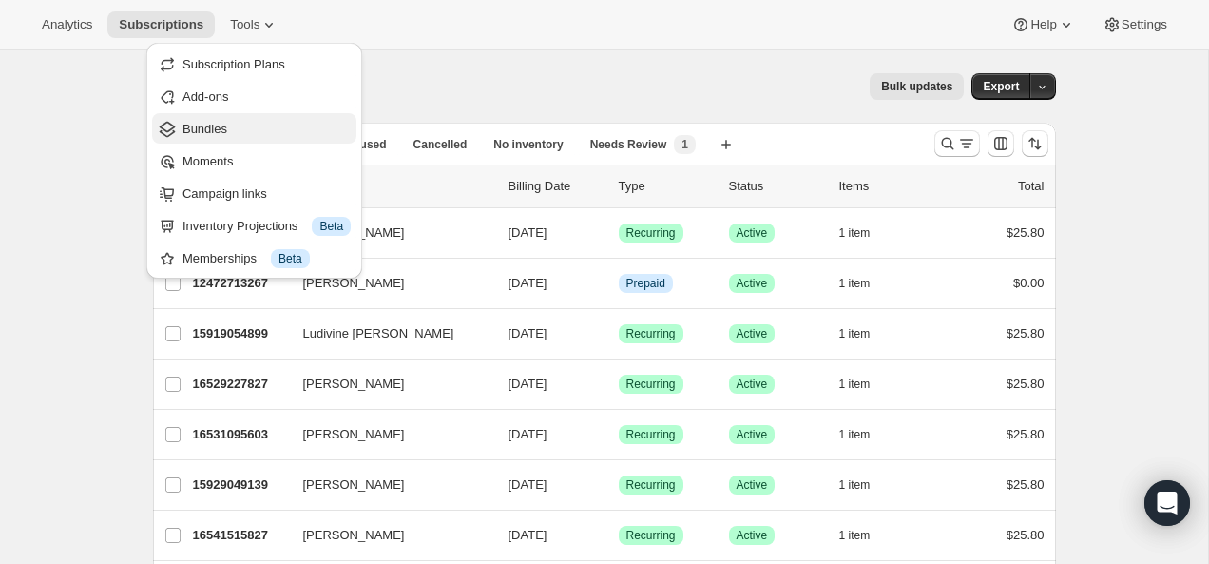
click at [222, 126] on span "Bundles" at bounding box center [204, 129] width 45 height 14
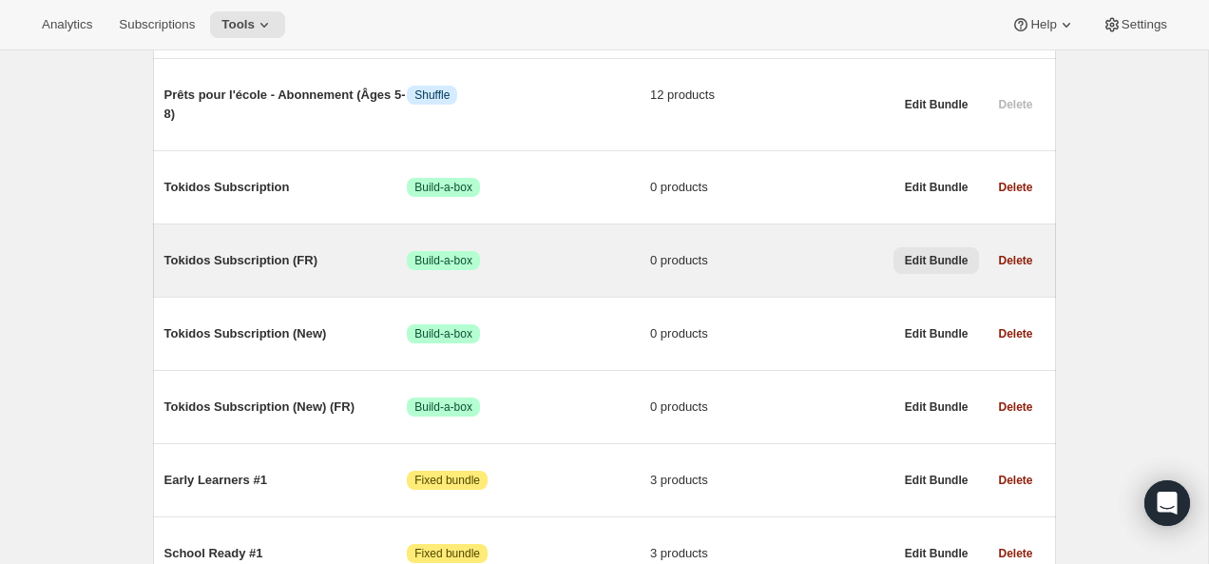
scroll to position [1224, 0]
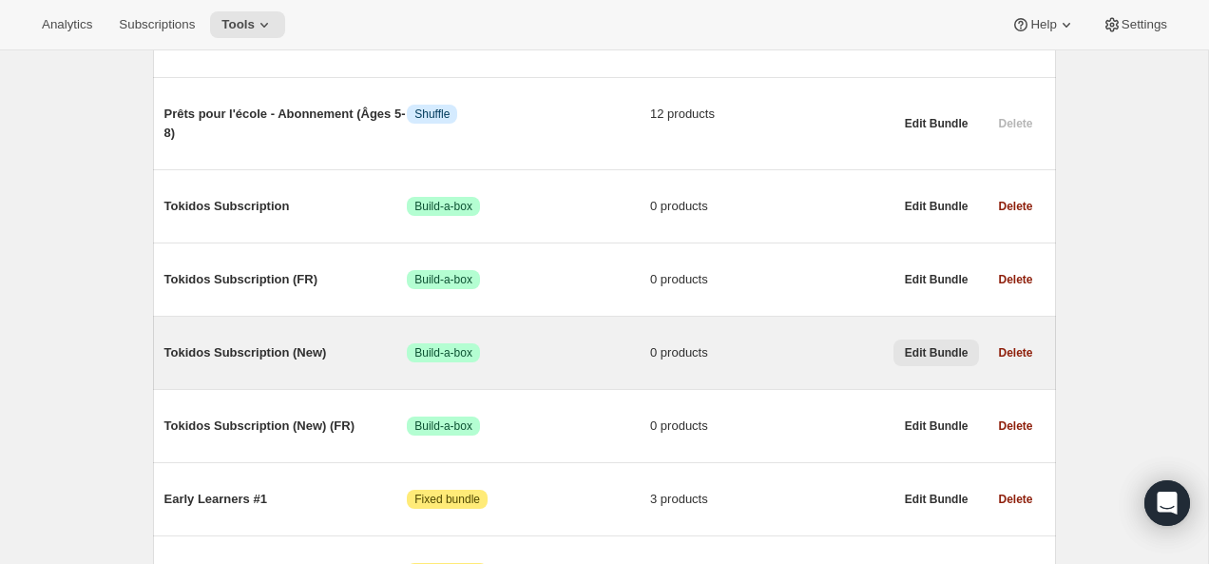
click at [932, 345] on span "Edit Bundle" at bounding box center [937, 352] width 64 height 15
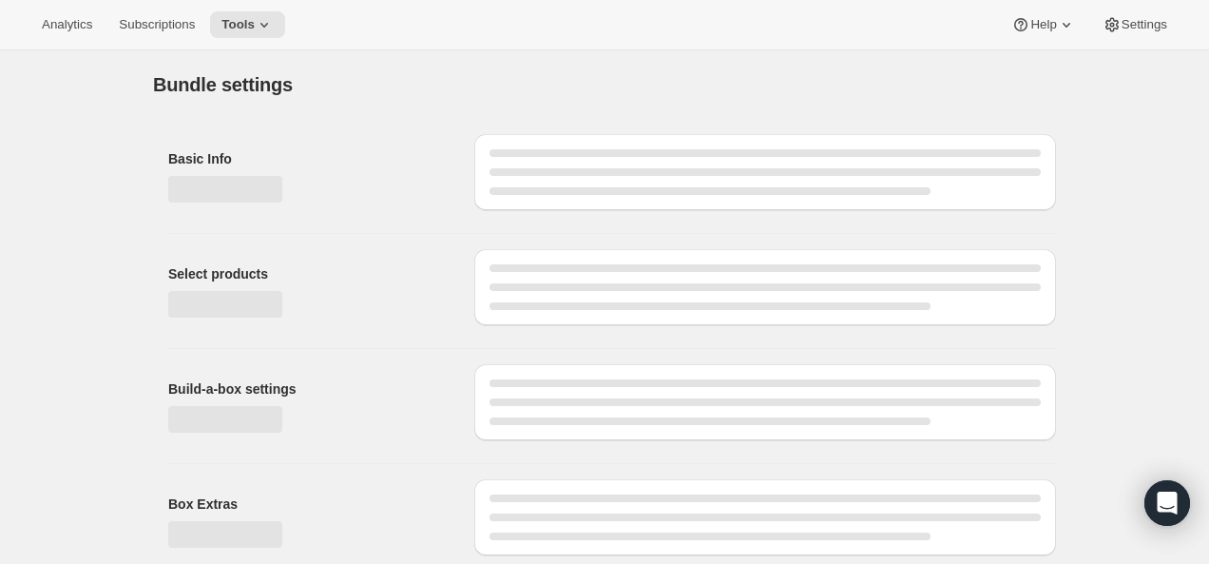
type input "Tokidos Subscription (New)"
radio input "true"
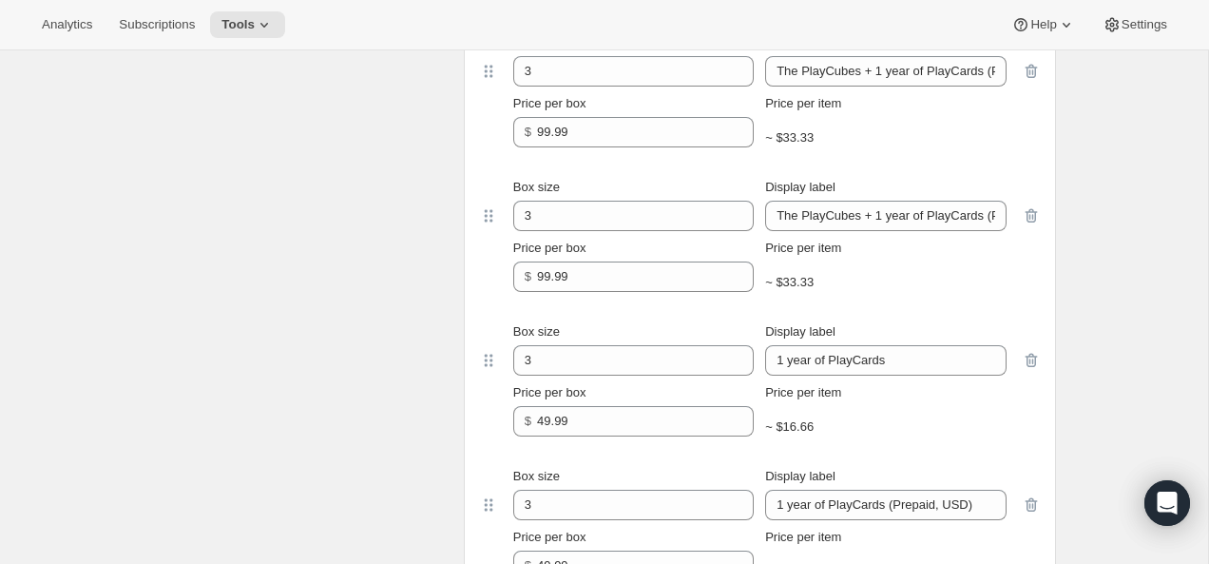
scroll to position [1078, 0]
